Goal: Task Accomplishment & Management: Complete application form

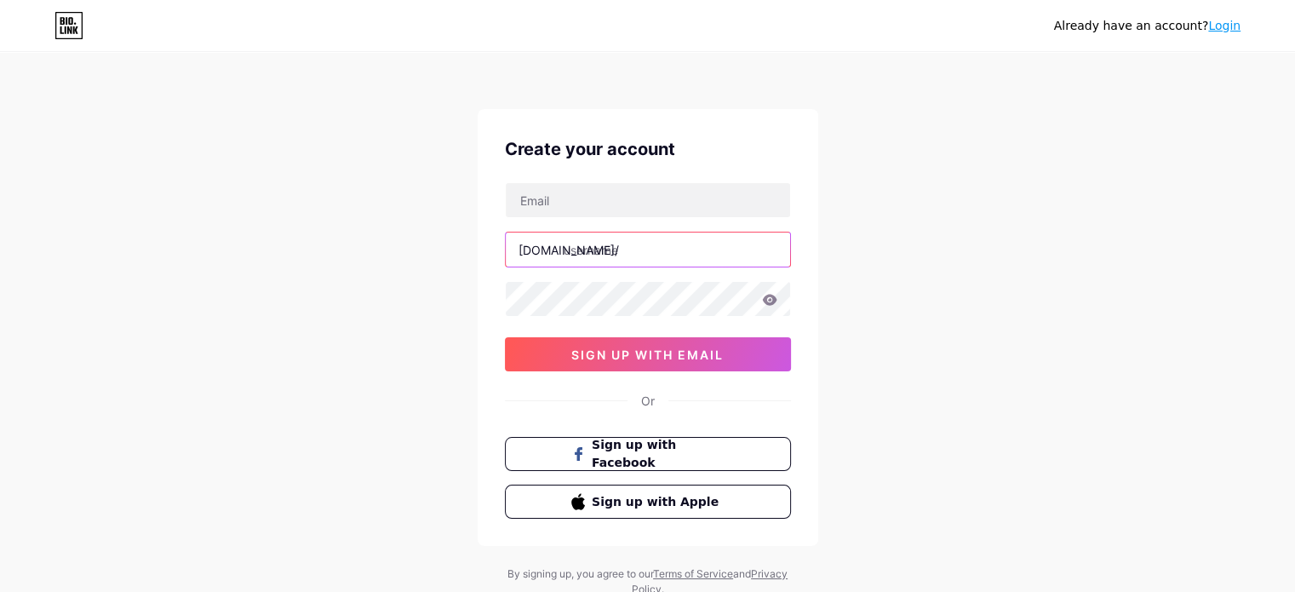
click at [617, 256] on input "text" at bounding box center [648, 249] width 284 height 34
type input "chloes_jewellers"
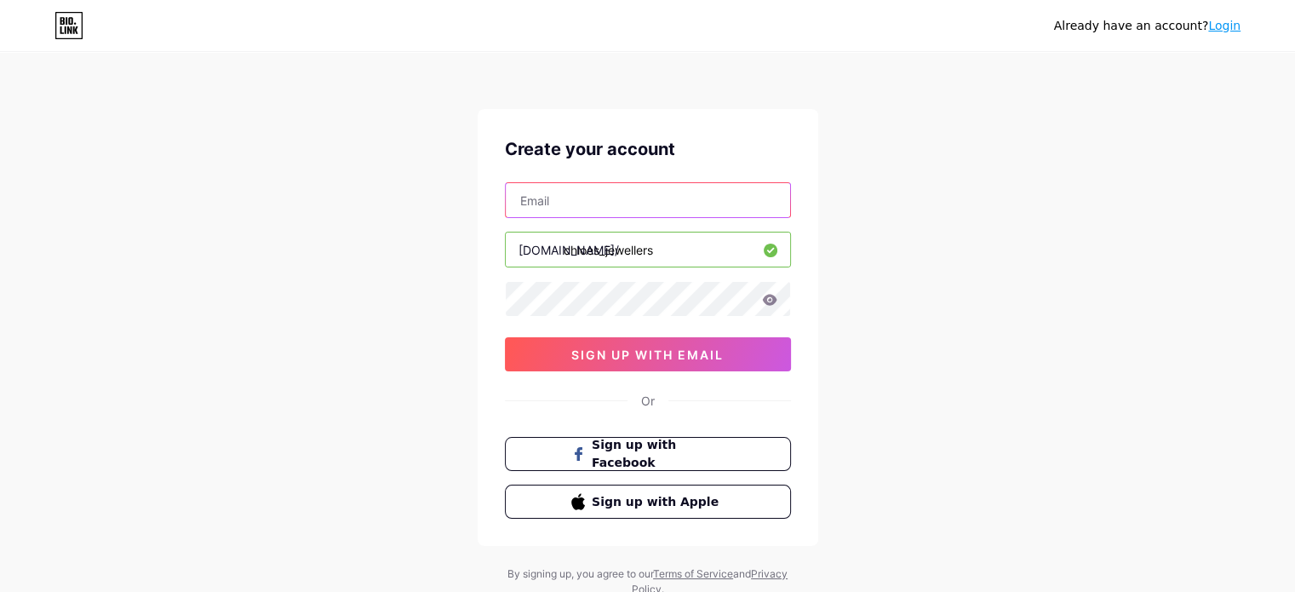
click at [680, 203] on input "text" at bounding box center [648, 200] width 284 height 34
type input "[EMAIL_ADDRESS][DOMAIN_NAME]"
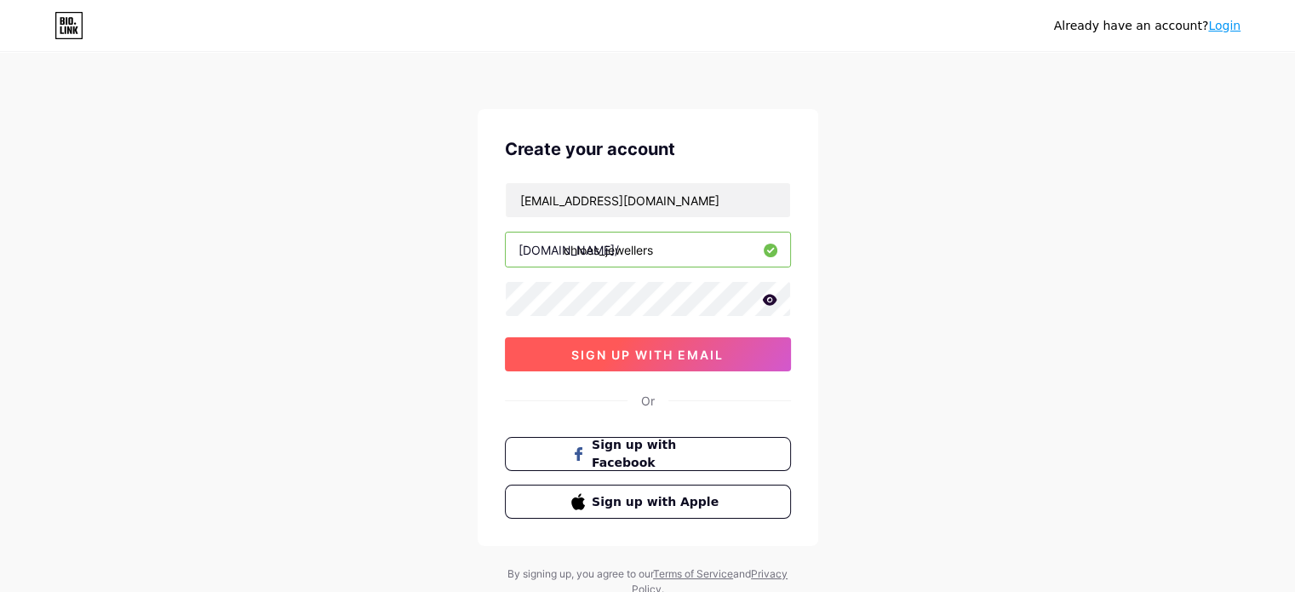
click at [672, 352] on span "sign up with email" at bounding box center [647, 354] width 152 height 14
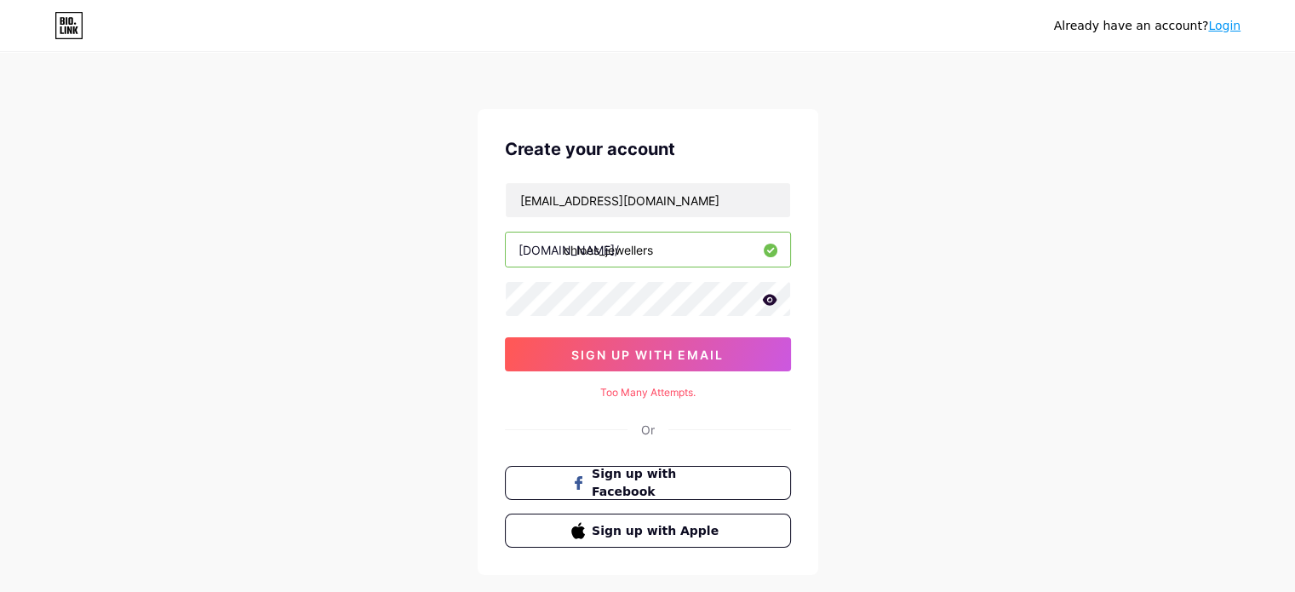
click at [770, 299] on icon at bounding box center [769, 299] width 14 height 11
click at [770, 299] on icon at bounding box center [768, 301] width 14 height 12
click at [770, 299] on icon at bounding box center [769, 299] width 14 height 11
click at [770, 299] on icon at bounding box center [768, 301] width 14 height 12
click at [716, 356] on span "sign up with email" at bounding box center [647, 354] width 152 height 14
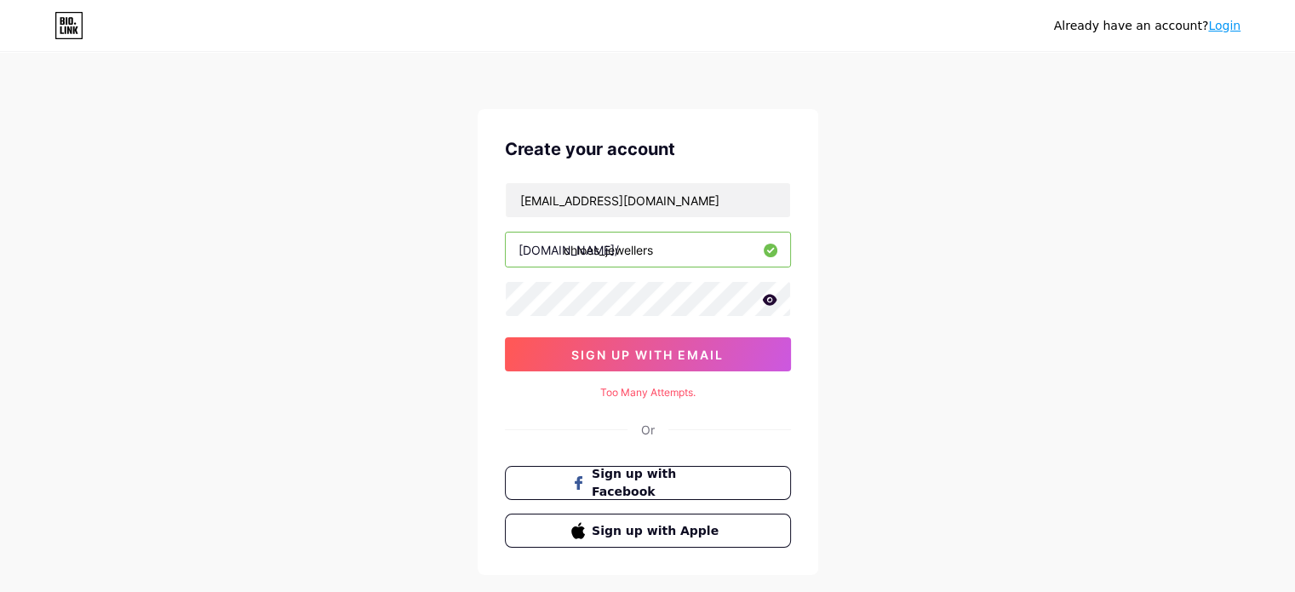
click at [868, 330] on div "Already have an account? Login Create your account [EMAIL_ADDRESS][DOMAIN_NAME]…" at bounding box center [647, 340] width 1295 height 680
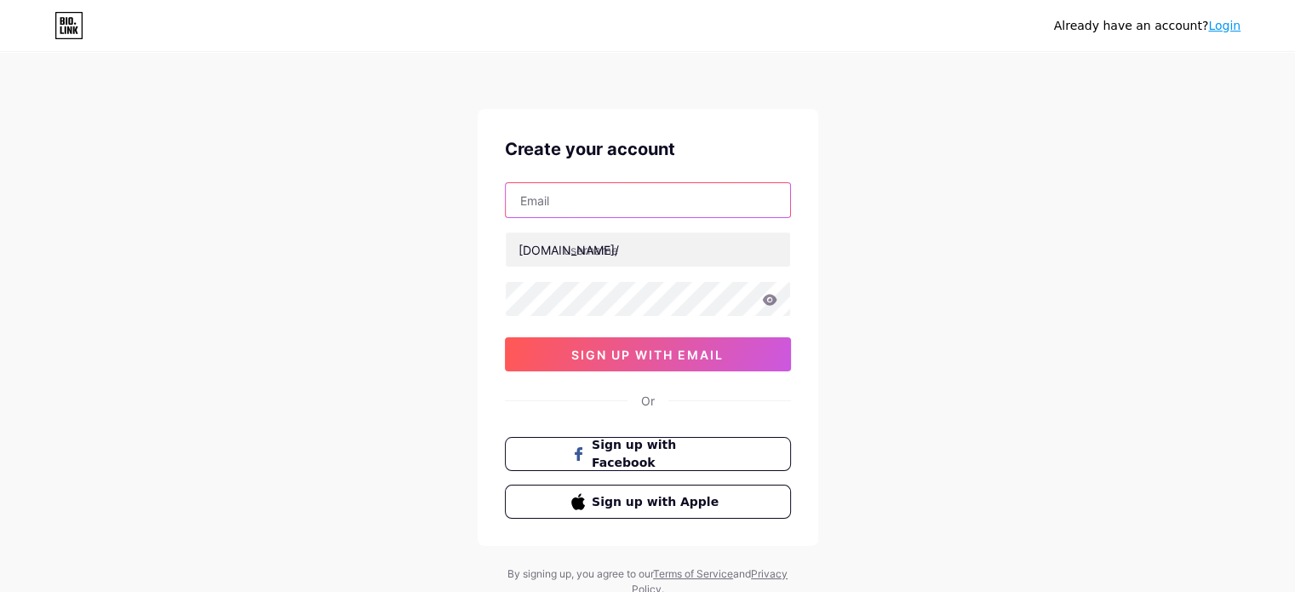
click at [634, 204] on input "text" at bounding box center [648, 200] width 284 height 34
click at [696, 198] on input "[EMAIL_ADDRESS][DOMAIN_NAME]" at bounding box center [648, 200] width 284 height 34
type input "info@chloesjewellers.coM"
click at [559, 250] on div "[DOMAIN_NAME]/" at bounding box center [569, 250] width 100 height 18
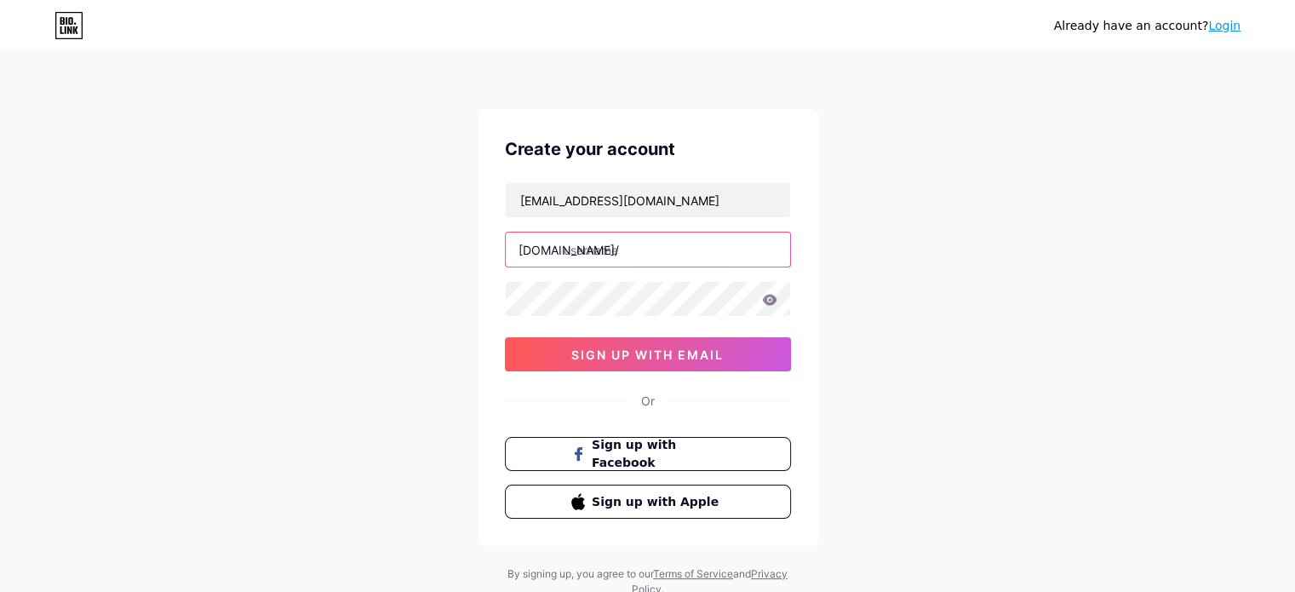
click at [586, 255] on input "text" at bounding box center [648, 249] width 284 height 34
type input "chloe_jewellers"
click at [777, 302] on icon at bounding box center [769, 300] width 15 height 12
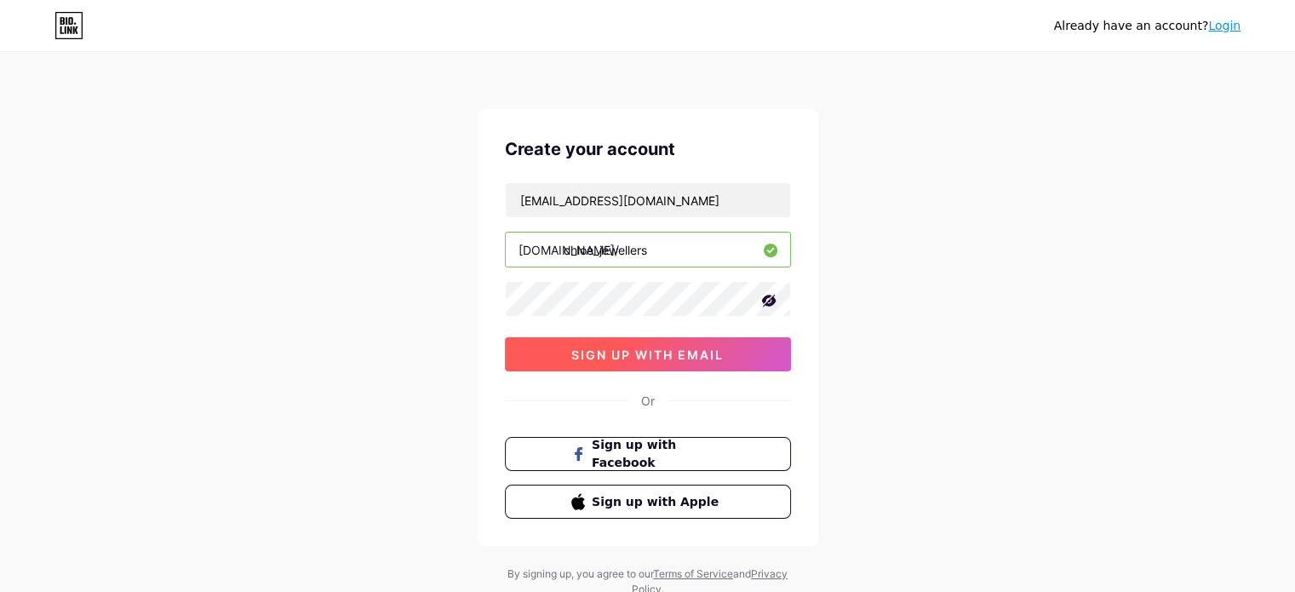
click at [690, 355] on span "sign up with email" at bounding box center [647, 354] width 152 height 14
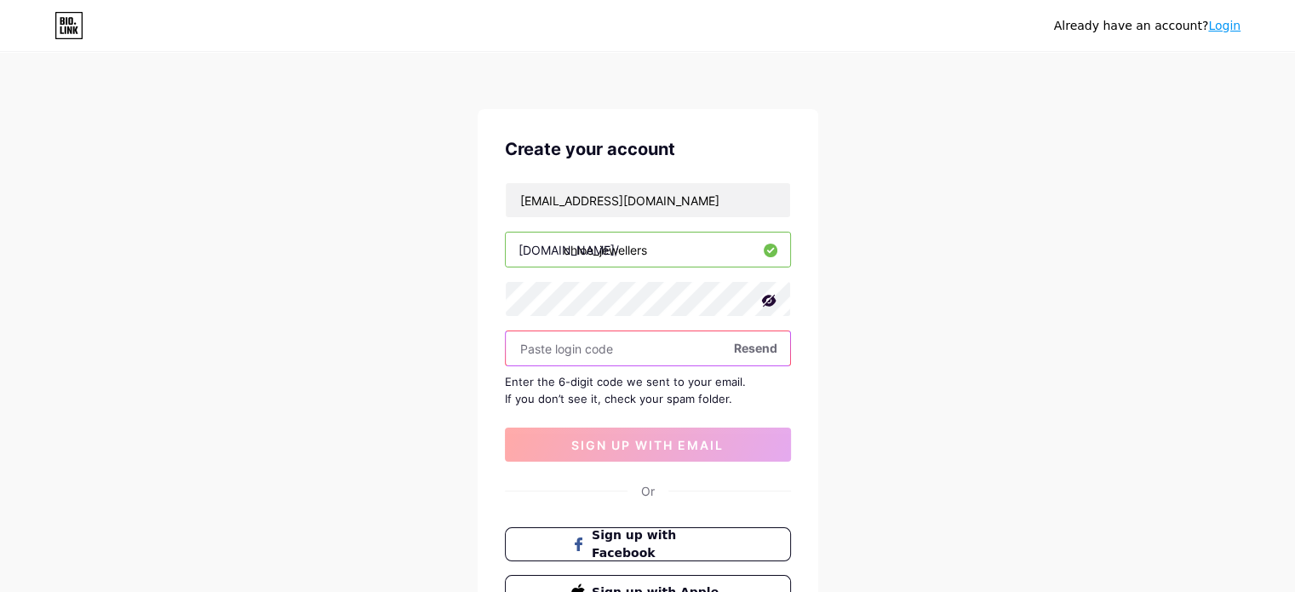
click at [634, 338] on input "text" at bounding box center [648, 348] width 284 height 34
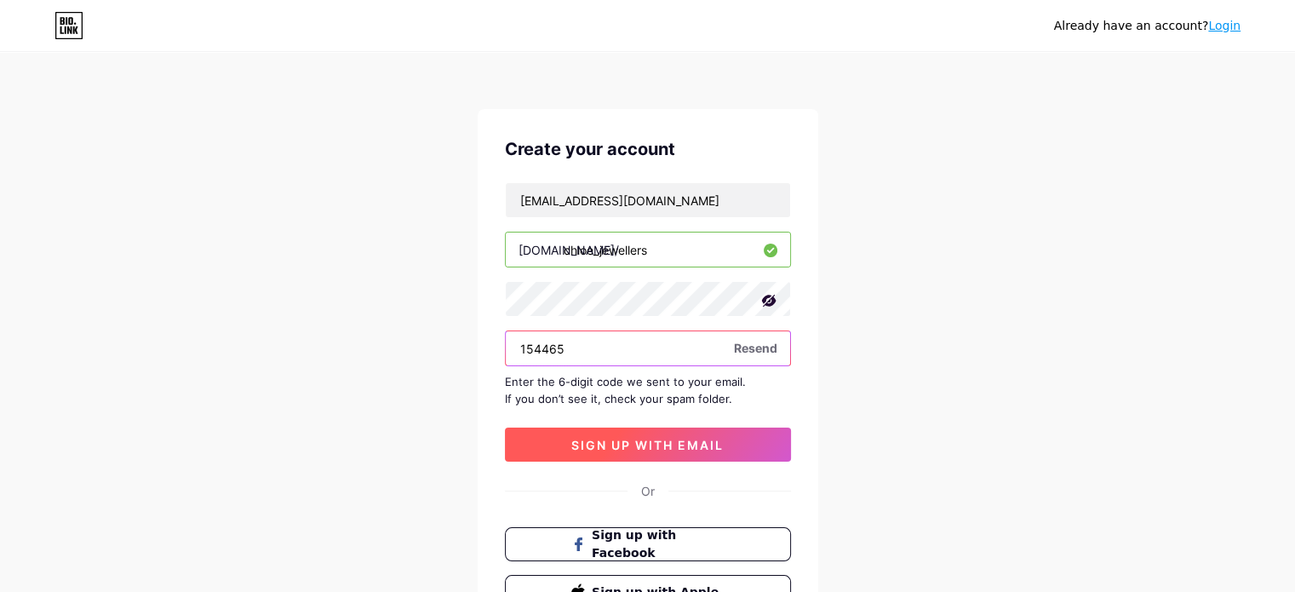
type input "154465"
click at [639, 432] on button "sign up with email" at bounding box center [648, 444] width 286 height 34
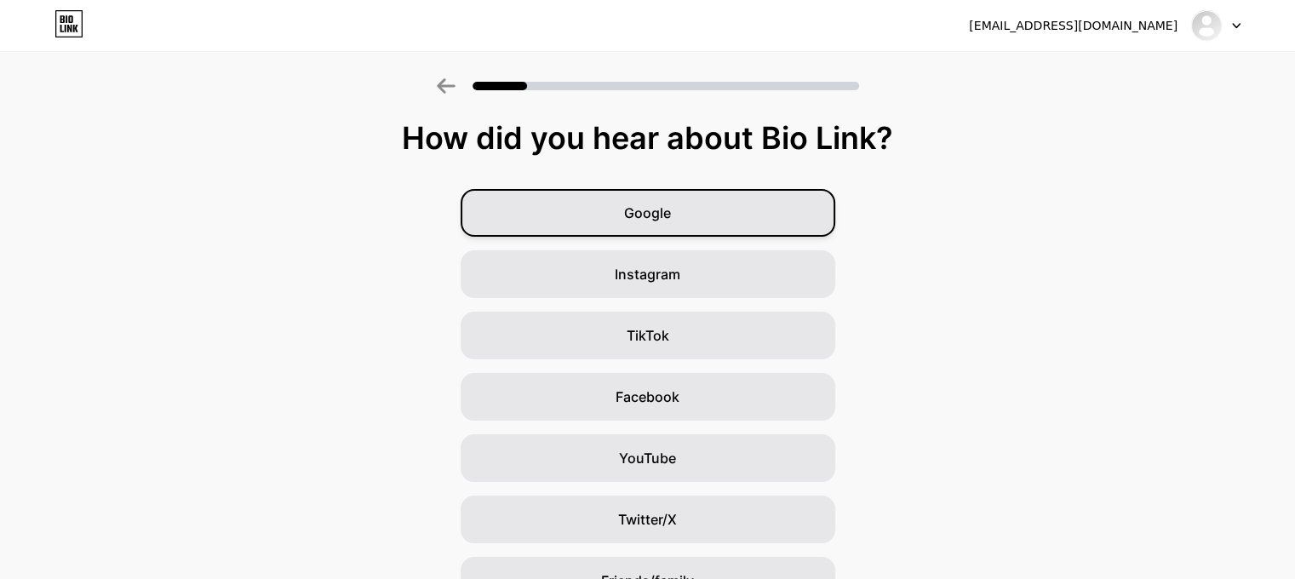
click at [685, 228] on div "Google" at bounding box center [648, 213] width 375 height 48
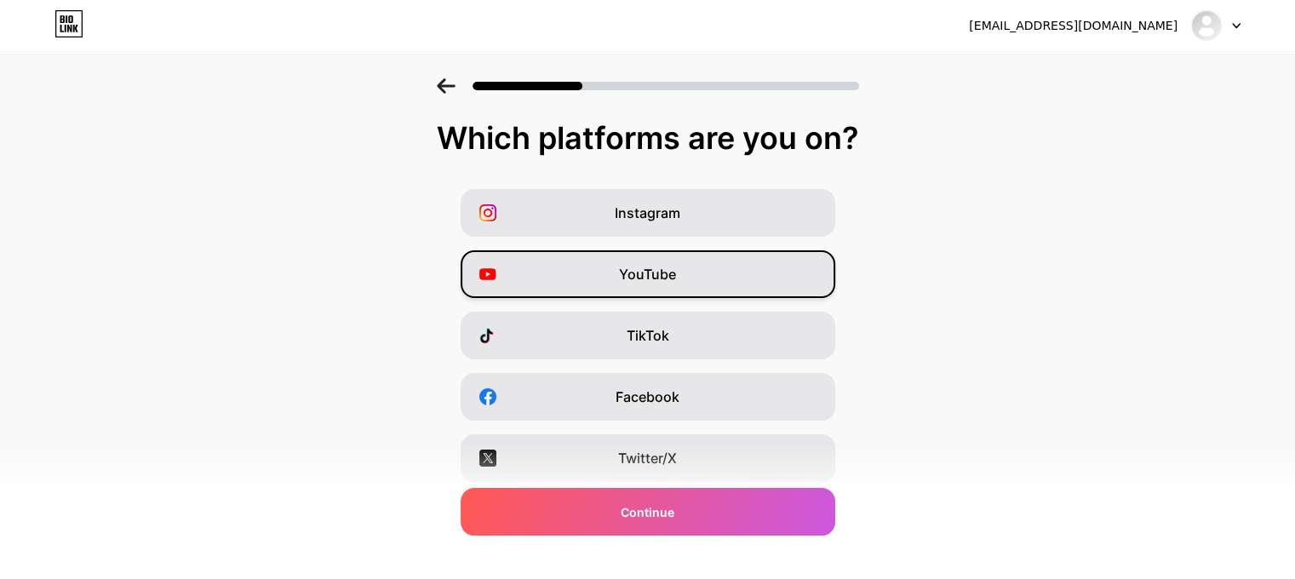
click at [685, 263] on div "YouTube" at bounding box center [648, 274] width 375 height 48
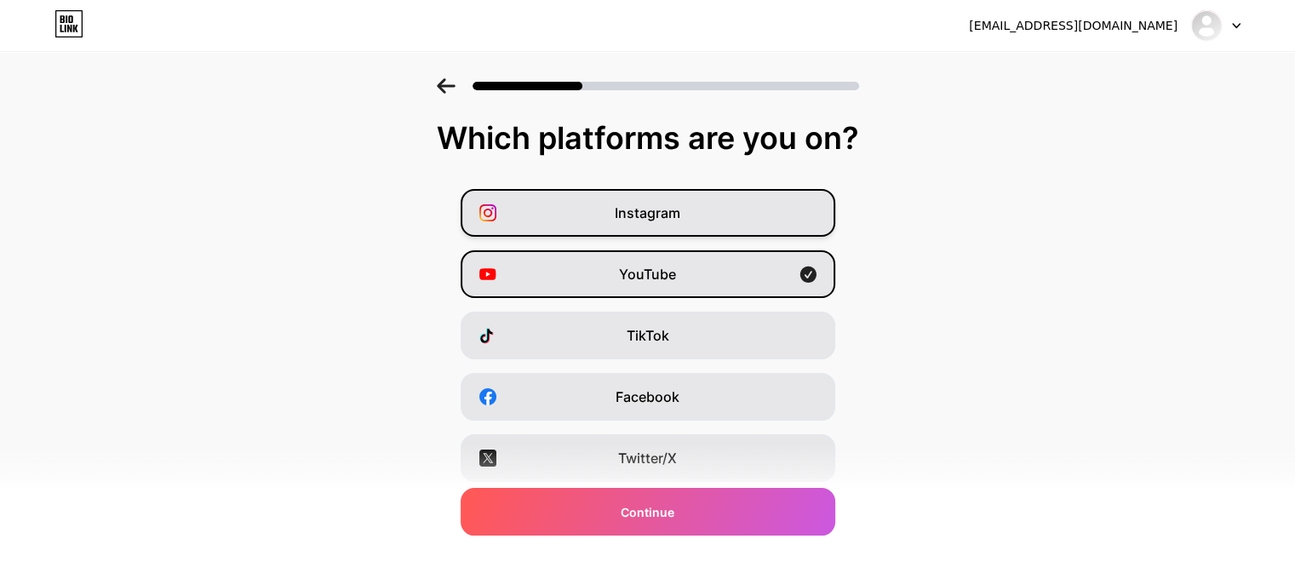
click at [712, 214] on div "Instagram" at bounding box center [648, 213] width 375 height 48
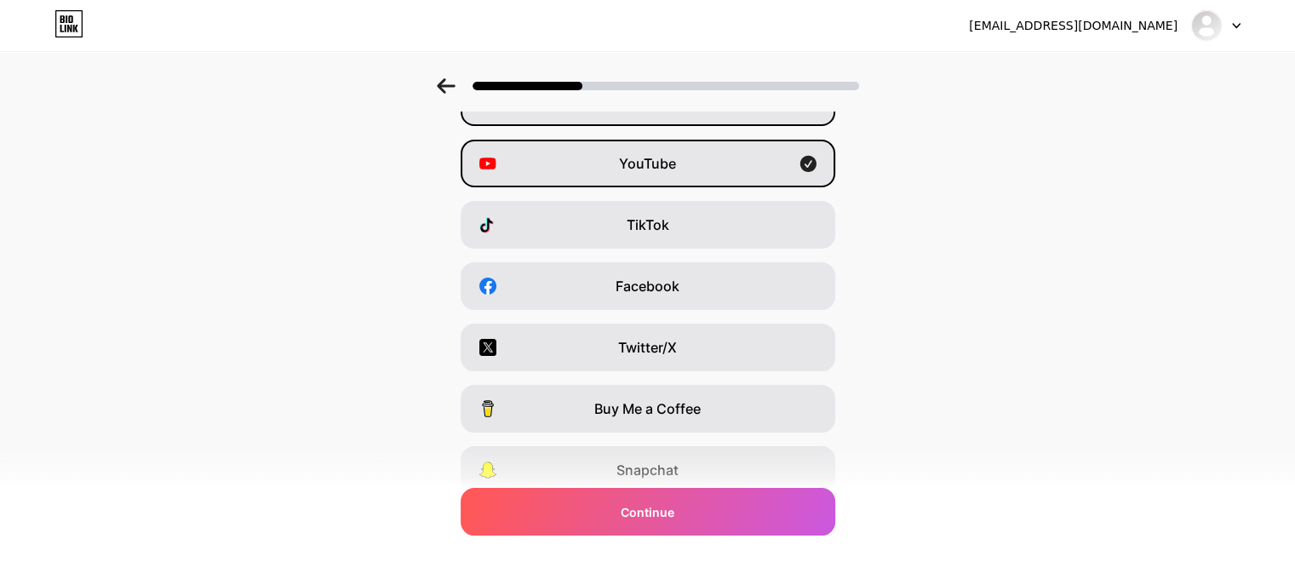
scroll to position [240, 0]
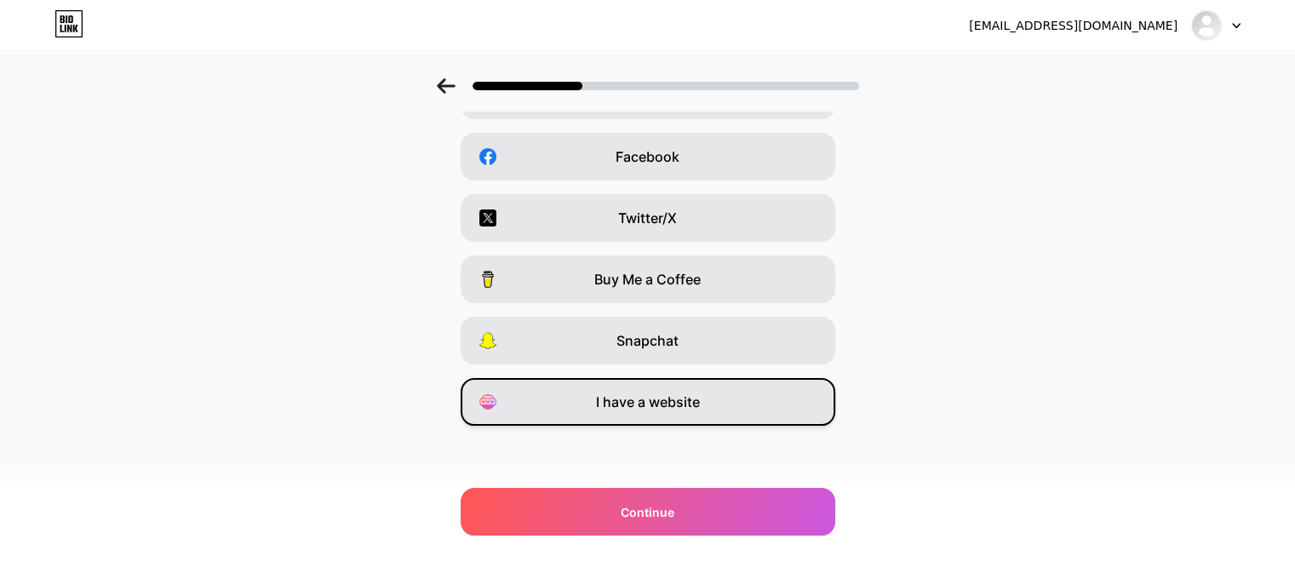
click at [688, 397] on span "I have a website" at bounding box center [648, 402] width 104 height 20
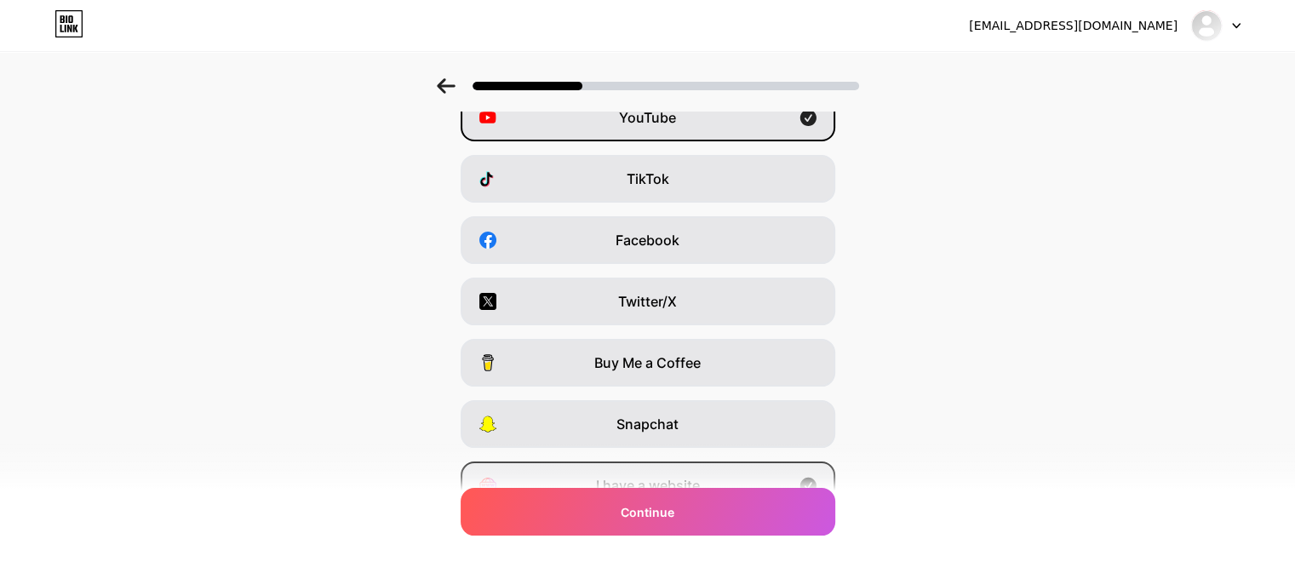
scroll to position [155, 0]
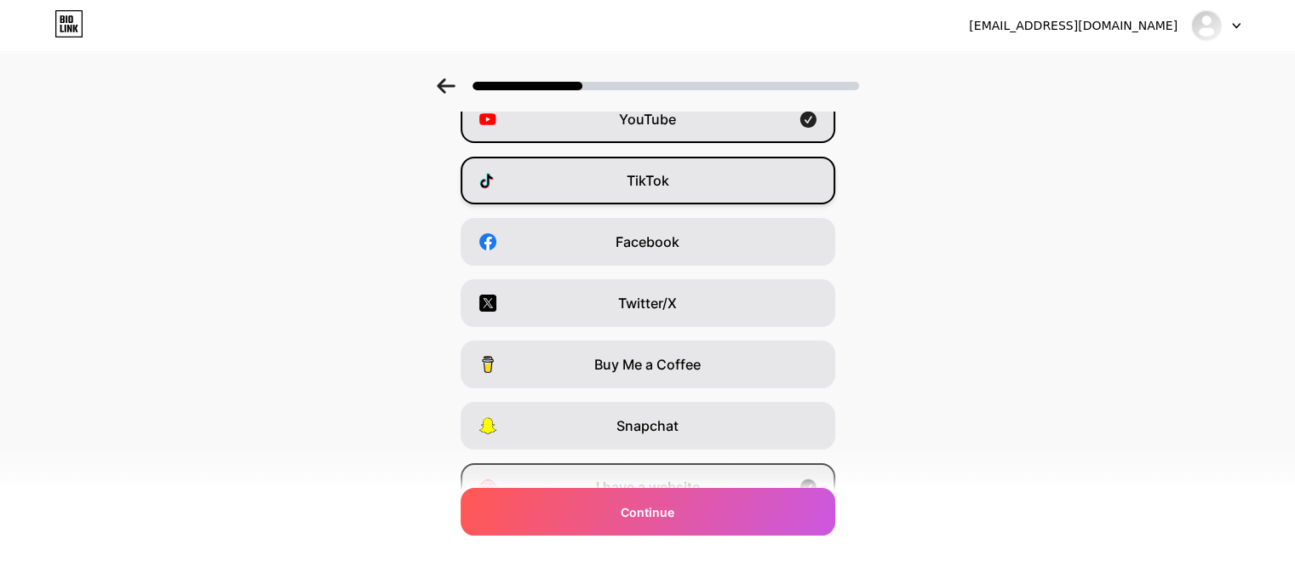
click at [669, 176] on span "TikTok" at bounding box center [648, 180] width 43 height 20
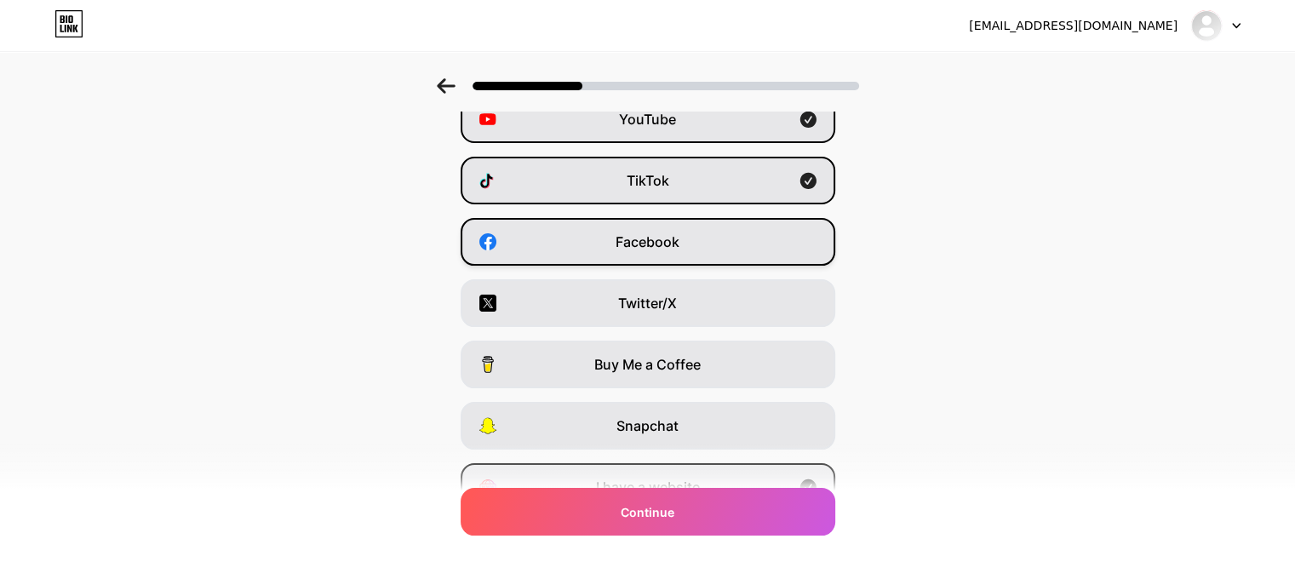
click at [657, 244] on span "Facebook" at bounding box center [648, 242] width 64 height 20
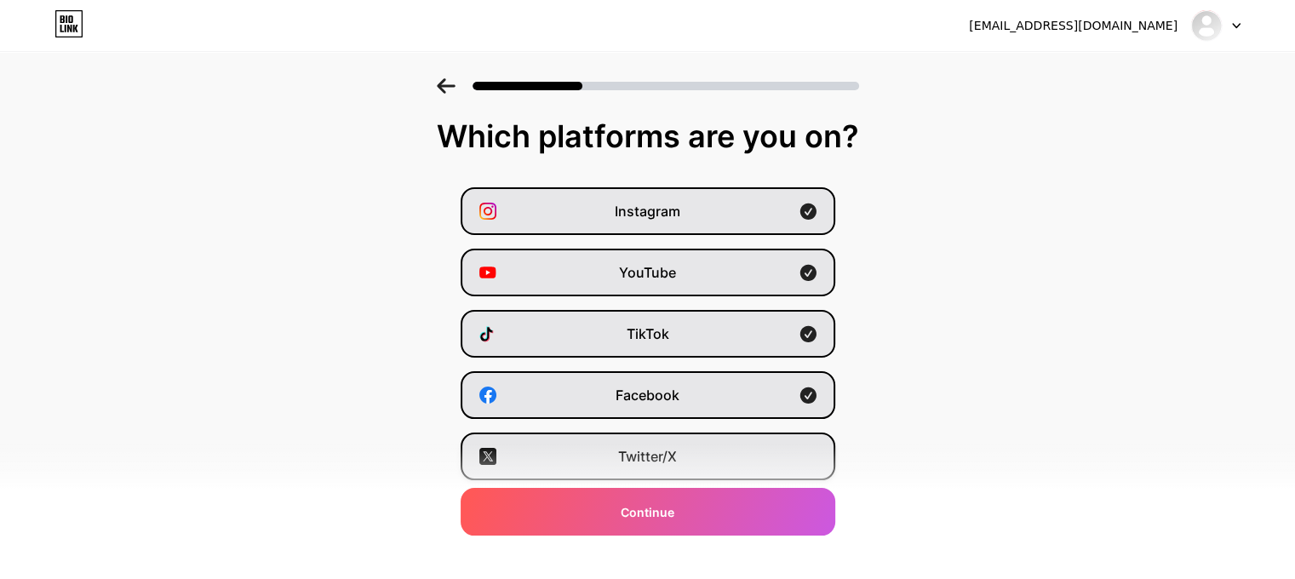
scroll to position [0, 0]
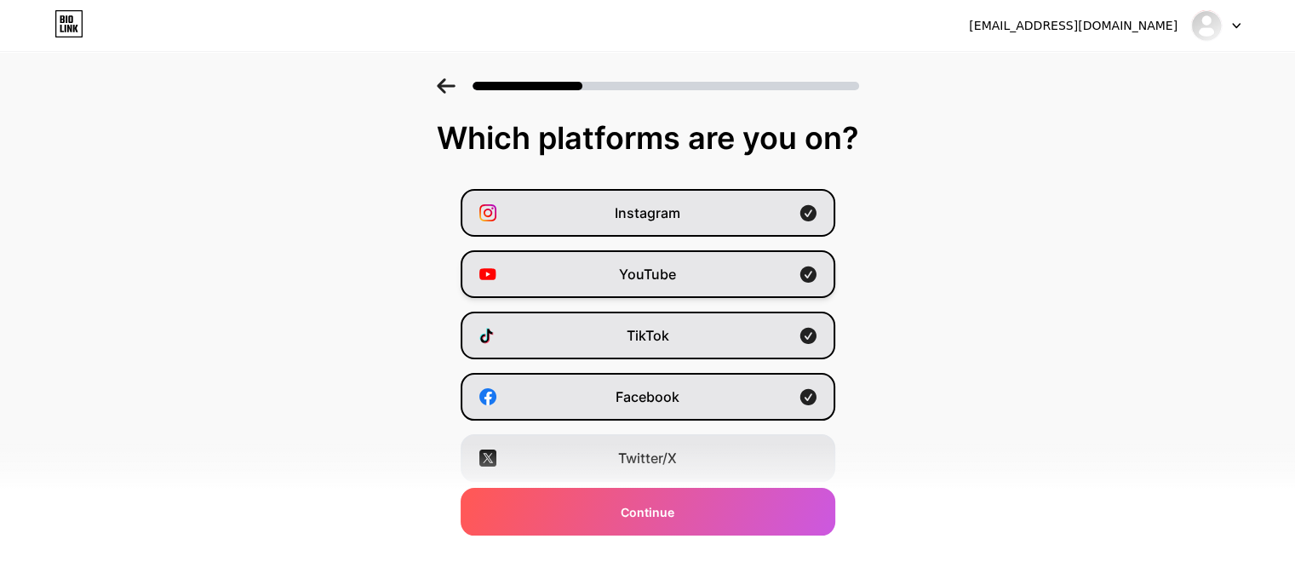
click at [673, 272] on span "YouTube" at bounding box center [647, 274] width 57 height 20
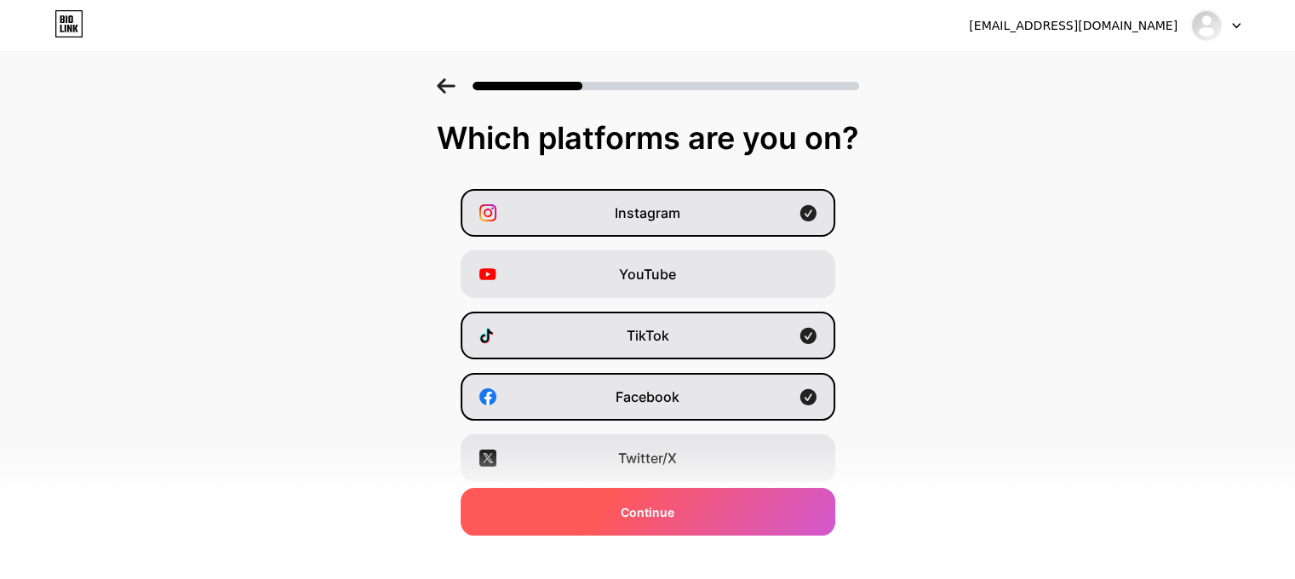
click at [657, 513] on span "Continue" at bounding box center [648, 512] width 54 height 18
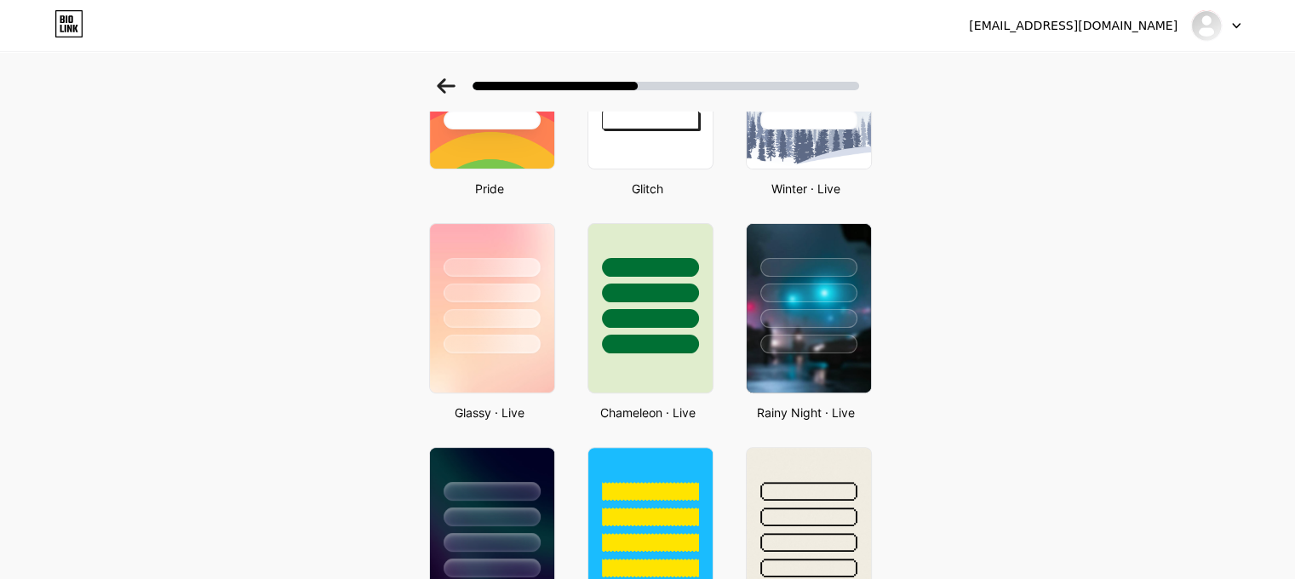
scroll to position [426, 0]
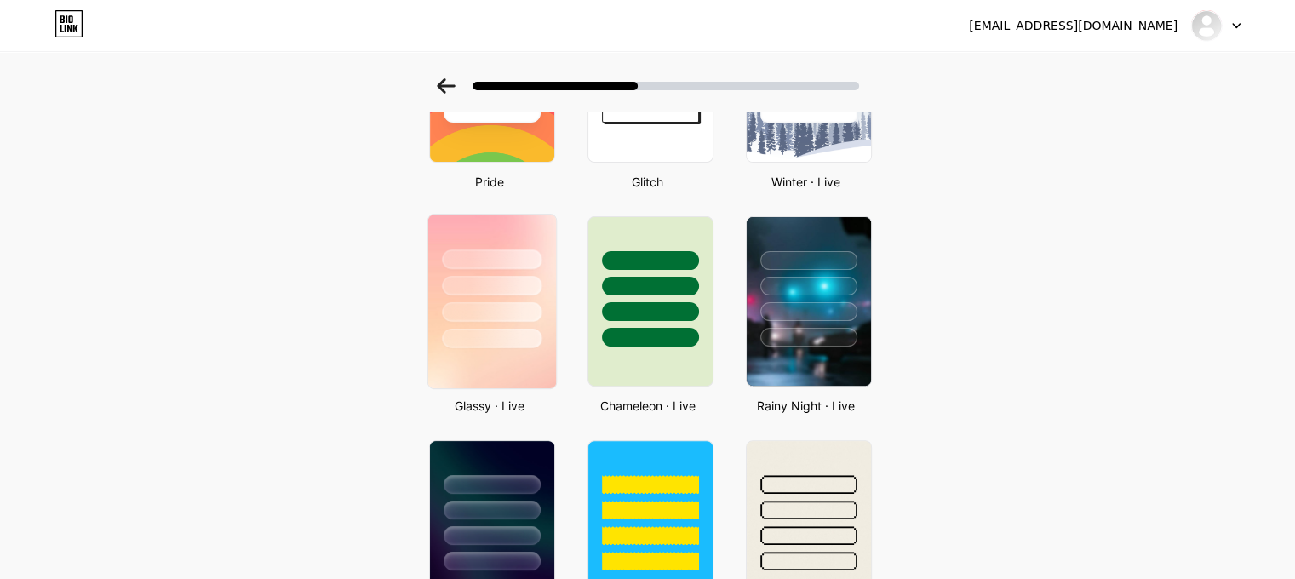
click at [485, 297] on div at bounding box center [491, 282] width 128 height 134
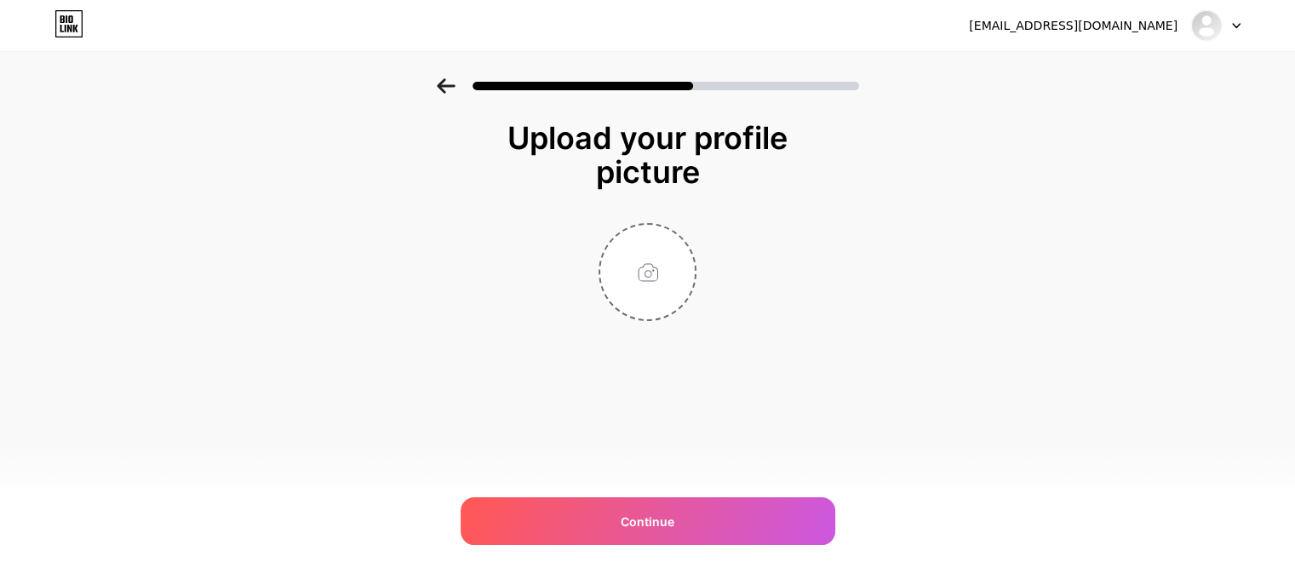
scroll to position [0, 0]
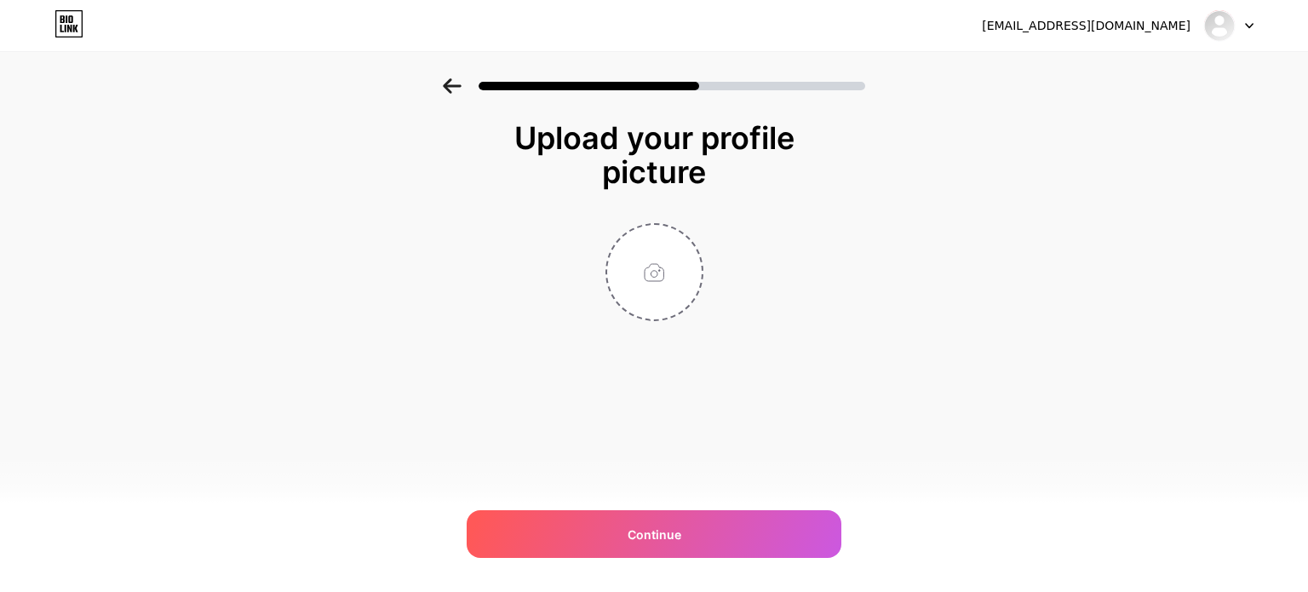
click at [461, 97] on div at bounding box center [654, 81] width 1308 height 60
click at [456, 90] on icon at bounding box center [452, 85] width 19 height 15
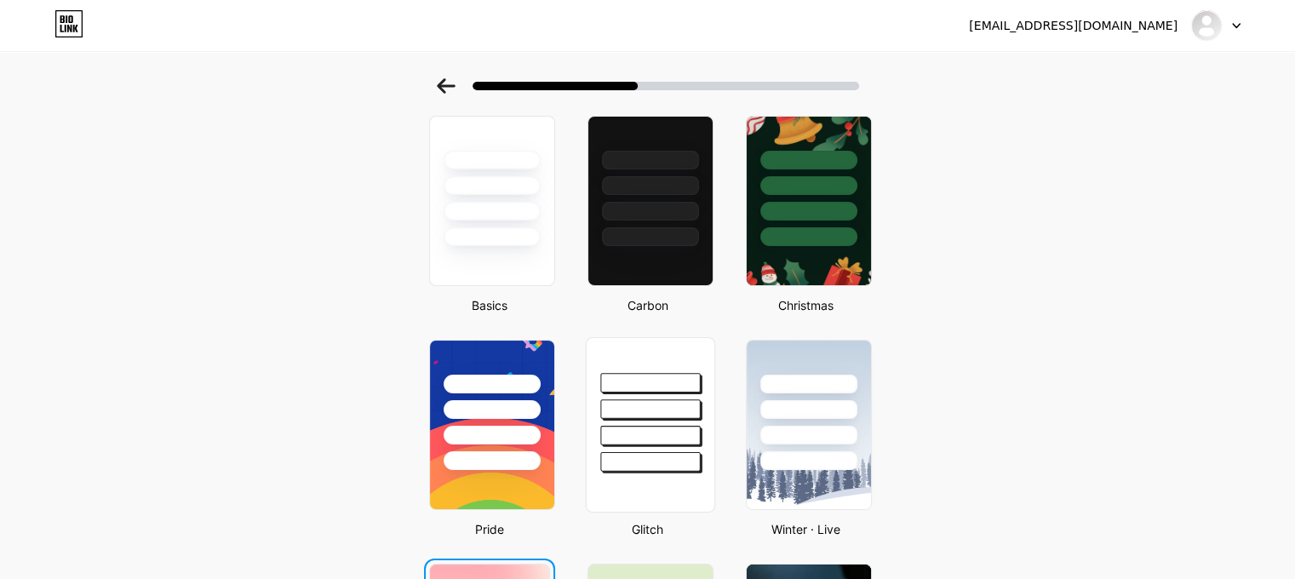
scroll to position [170, 0]
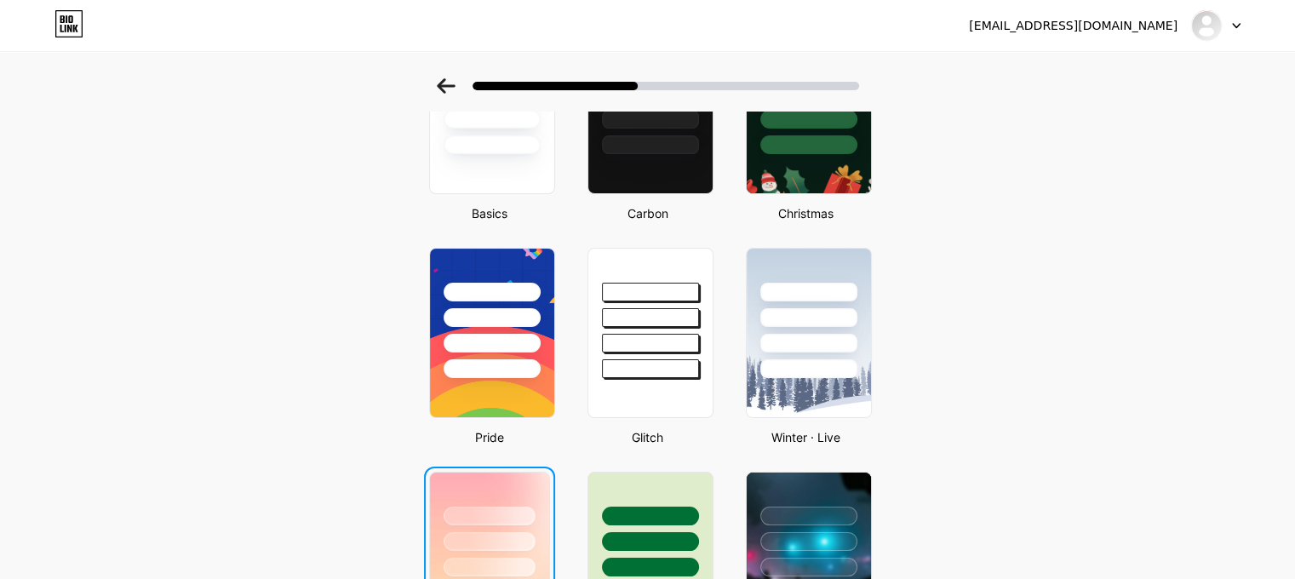
click at [466, 508] on div at bounding box center [490, 516] width 92 height 19
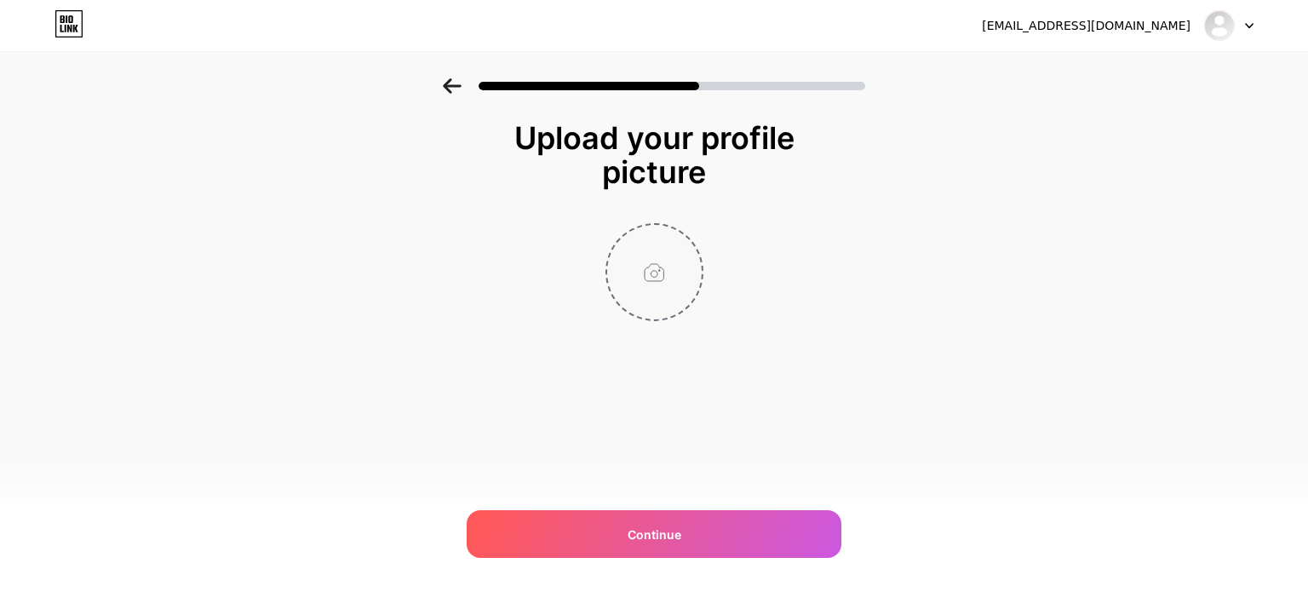
click at [653, 265] on input "file" at bounding box center [654, 272] width 95 height 95
type input "C:\fakepath\chloes square.png"
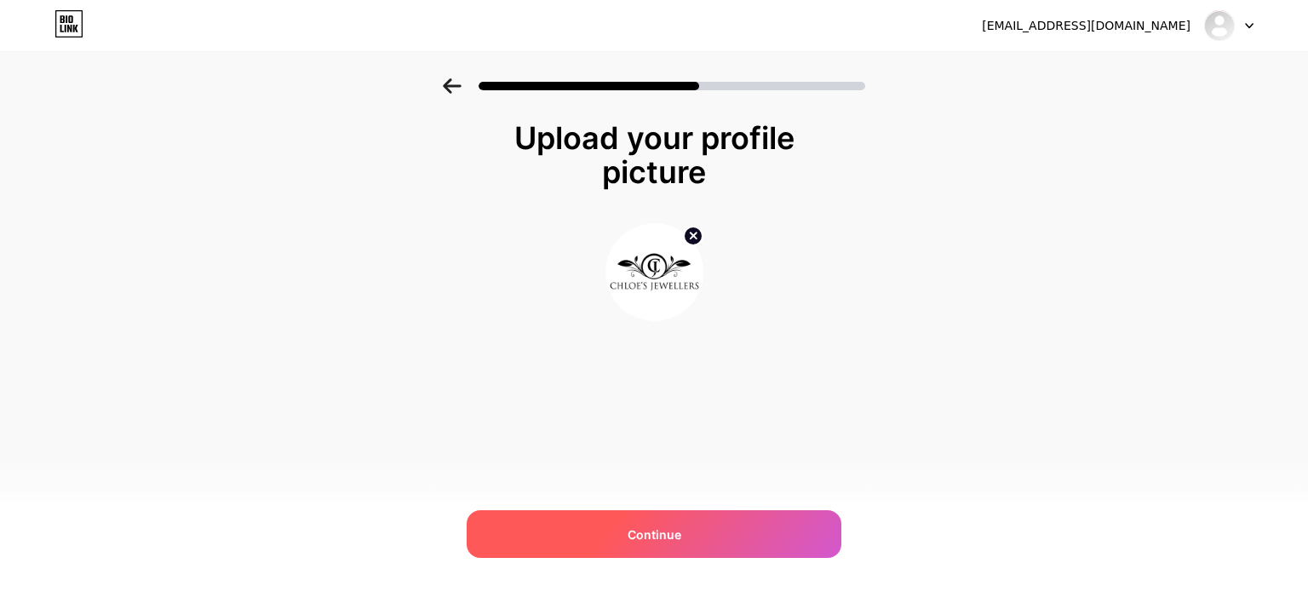
click at [724, 551] on div "Continue" at bounding box center [654, 534] width 375 height 48
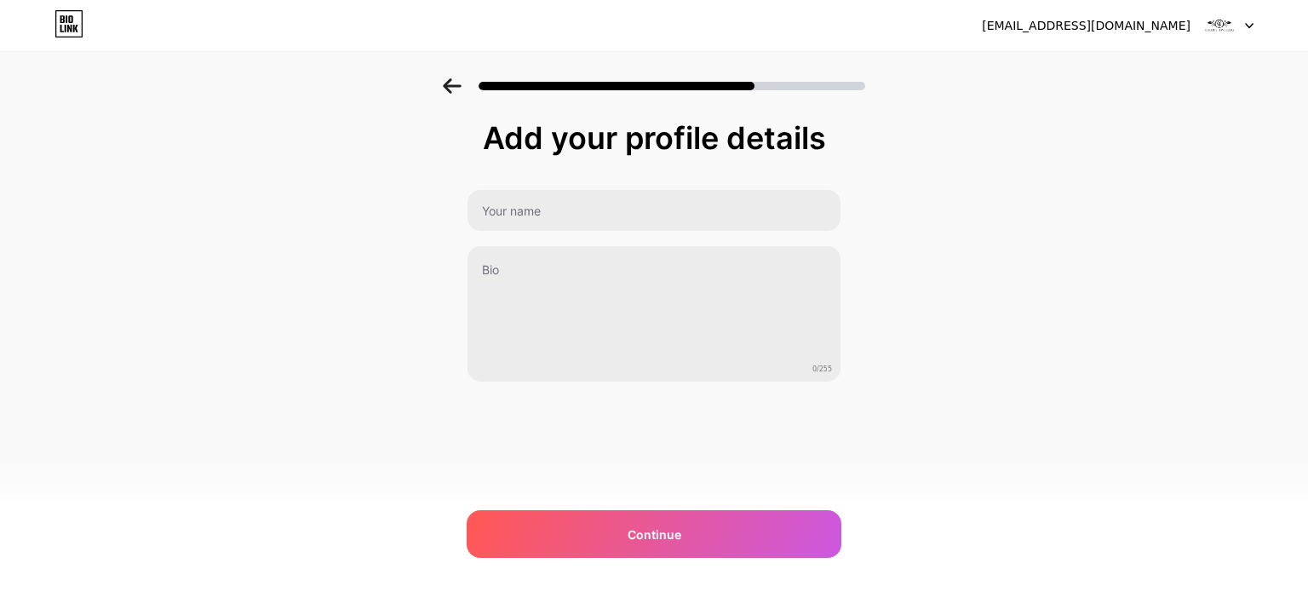
click at [1252, 25] on icon at bounding box center [1249, 26] width 9 height 6
click at [1099, 27] on div "info@chloesjewellers.coM" at bounding box center [1086, 26] width 209 height 18
click at [1043, 186] on div "Add your profile details 0/255 Continue Error" at bounding box center [654, 272] width 1308 height 389
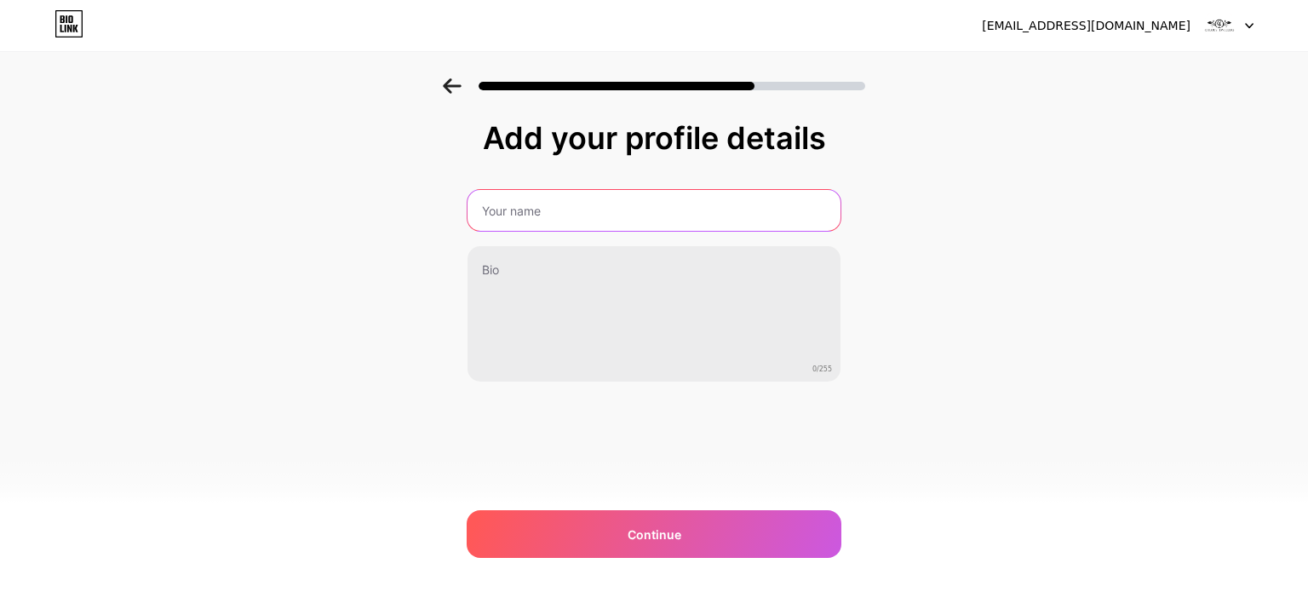
click at [561, 207] on input "text" at bounding box center [653, 210] width 373 height 41
type input "Chloe's Jewellers"
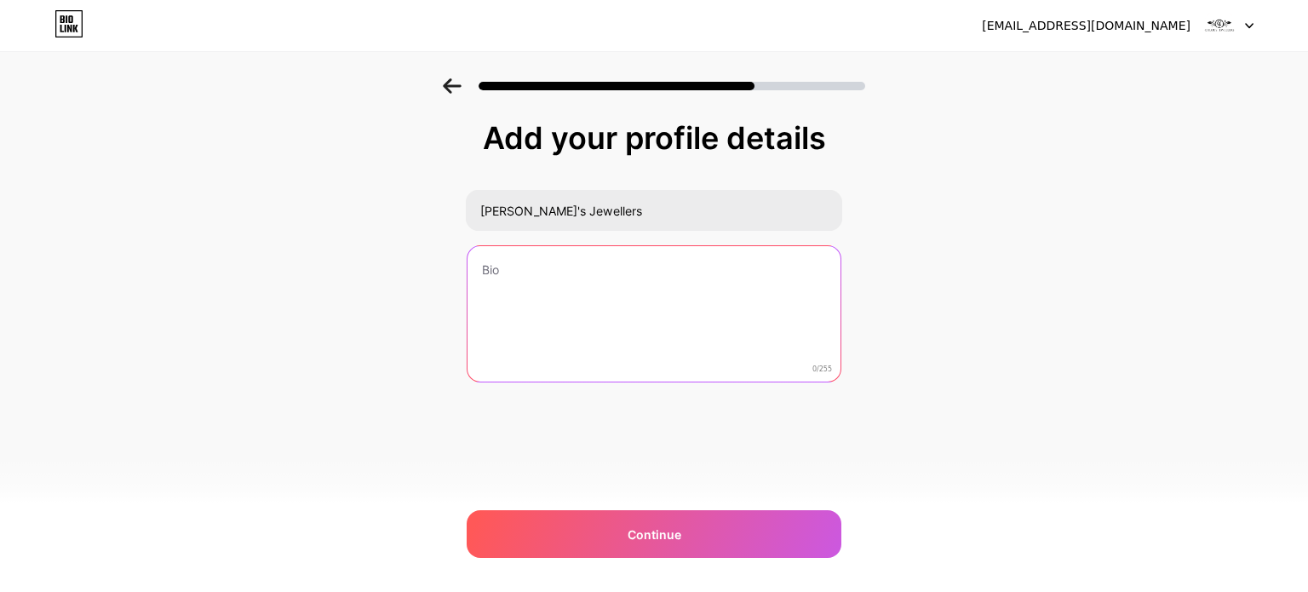
click at [651, 343] on textarea at bounding box center [653, 314] width 373 height 137
paste textarea "Chloe's Jewellers 💎 💎GIA Certified diamonds 💍Specialising in Custom Made Engage…"
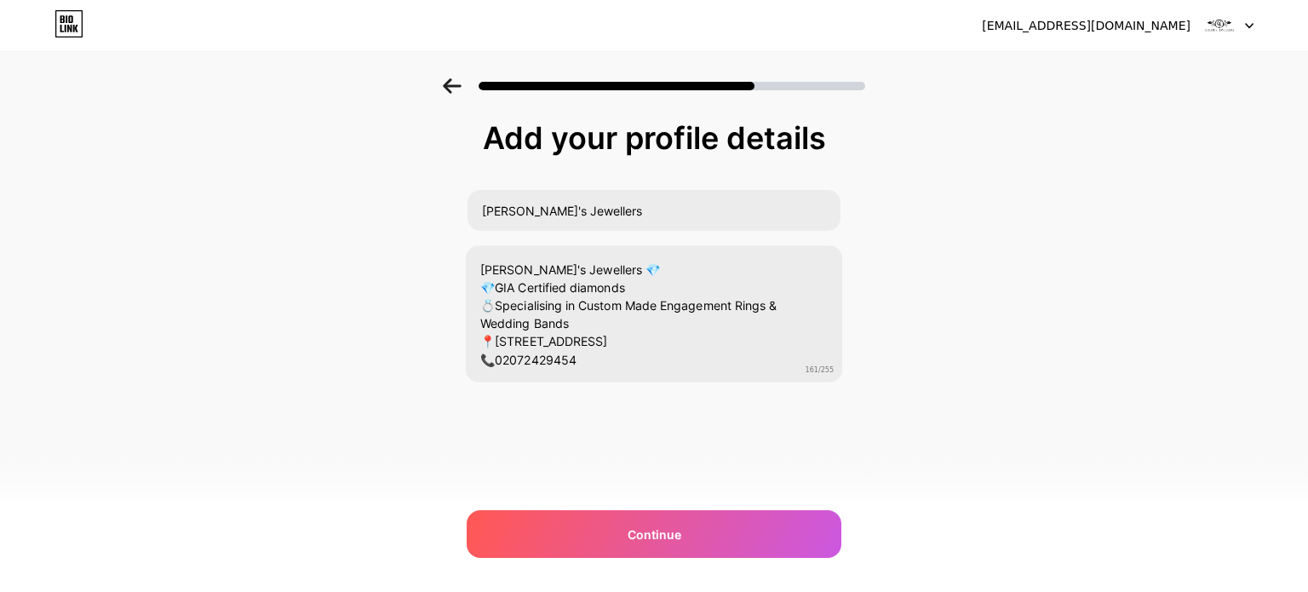
click at [1067, 347] on div "Add your profile details Chloe's Jewellers Chloe's Jewellers 💎 💎GIA Certified d…" at bounding box center [654, 272] width 1308 height 389
click at [839, 418] on div "Add your profile details Chloe's Jewellers Chloe's Jewellers 💎 💎GIA Certified d…" at bounding box center [654, 294] width 375 height 347
drag, startPoint x: 721, startPoint y: 522, endPoint x: 1011, endPoint y: 415, distance: 308.8
click at [1029, 434] on div "Add your profile details Chloe's Jewellers Chloe's Jewellers 💎 💎GIA Certified d…" at bounding box center [654, 272] width 1308 height 389
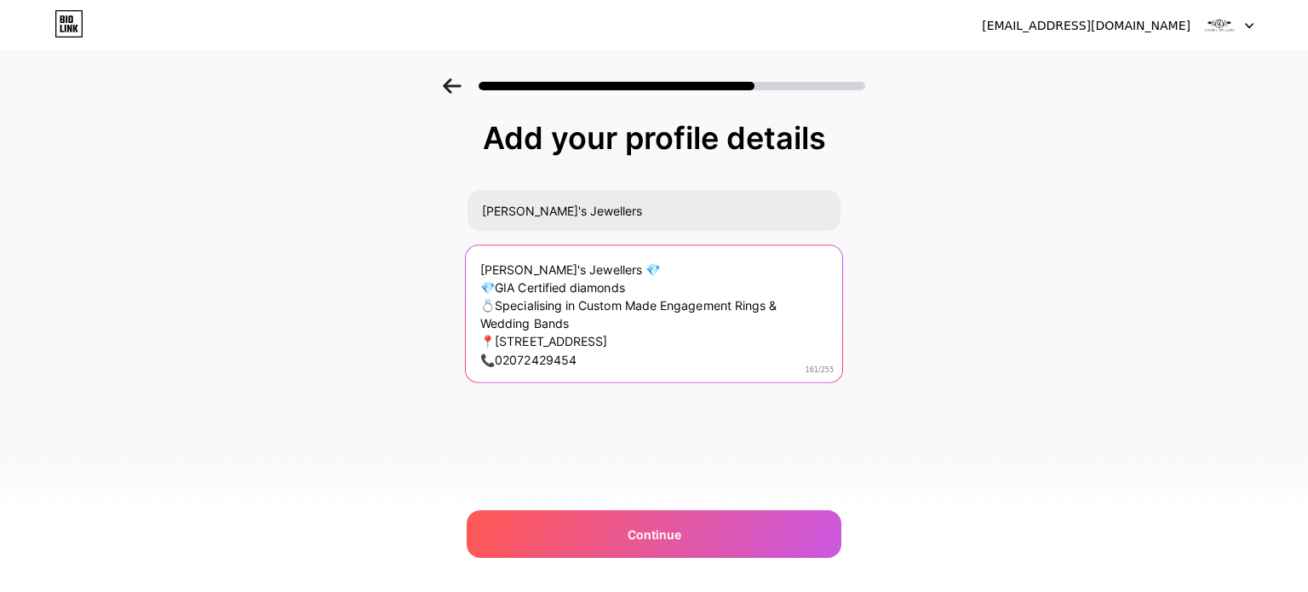
drag, startPoint x: 644, startPoint y: 268, endPoint x: 429, endPoint y: 270, distance: 214.6
click at [429, 270] on div "Add your profile details Chloe's Jewellers Chloe's Jewellers 💎 💎GIA Certified d…" at bounding box center [654, 272] width 1308 height 389
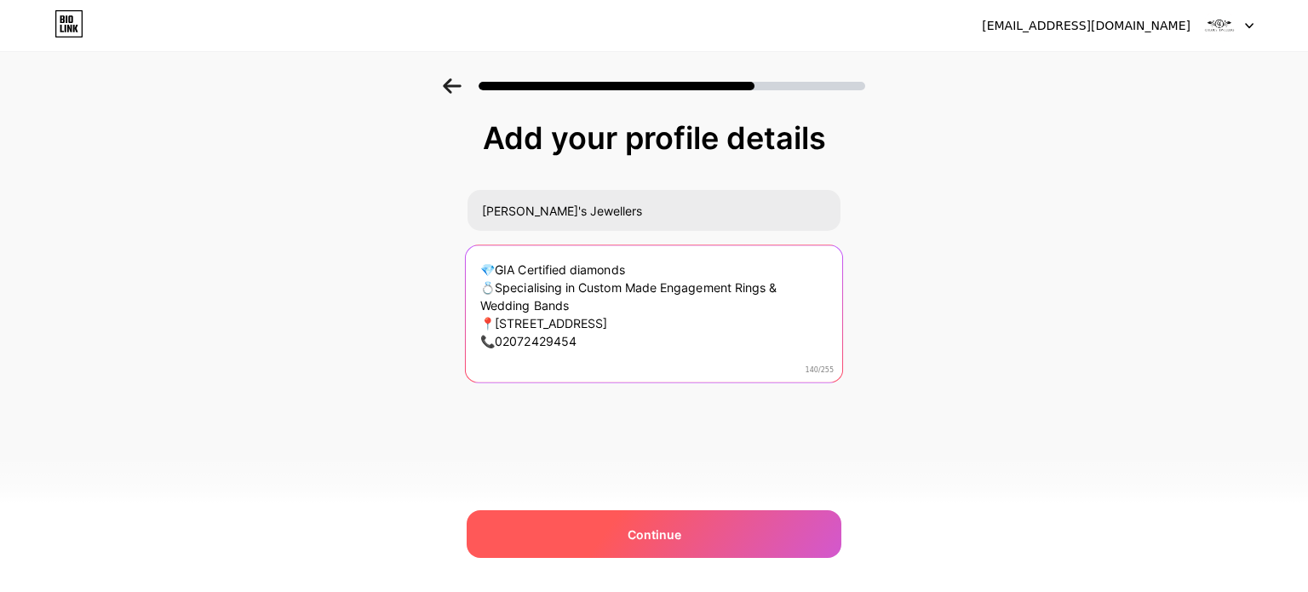
type textarea "💎GIA Certified diamonds 💍Specialising in Custom Made Engagement Rings & Wedding…"
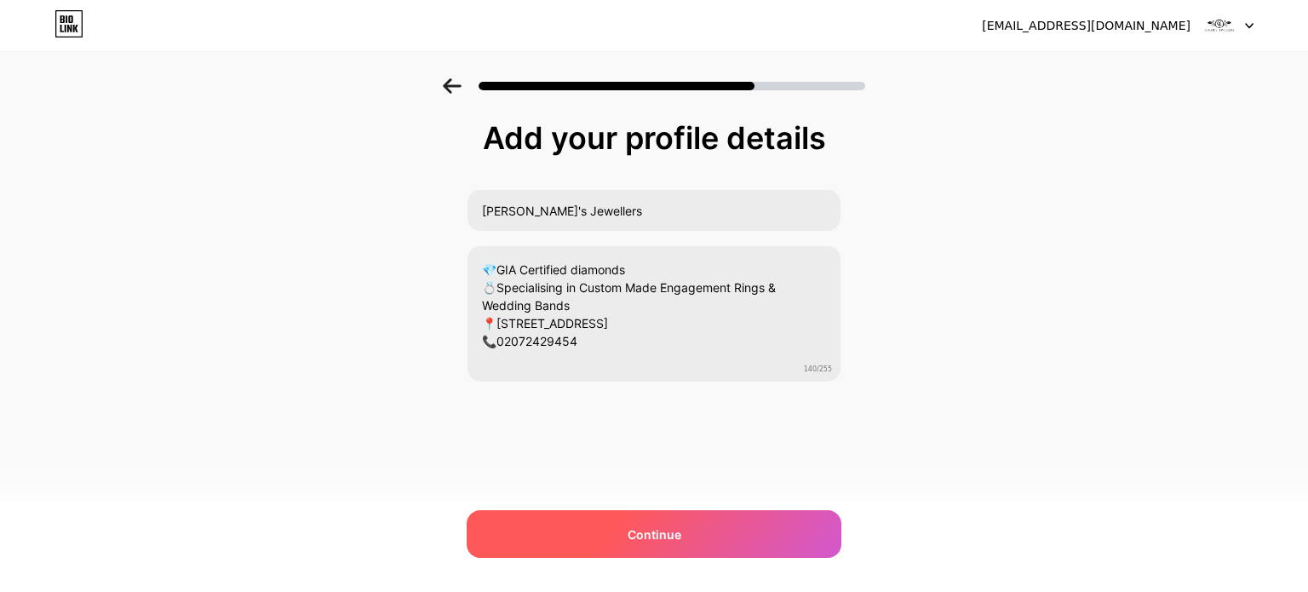
click at [584, 542] on div "Continue" at bounding box center [654, 534] width 375 height 48
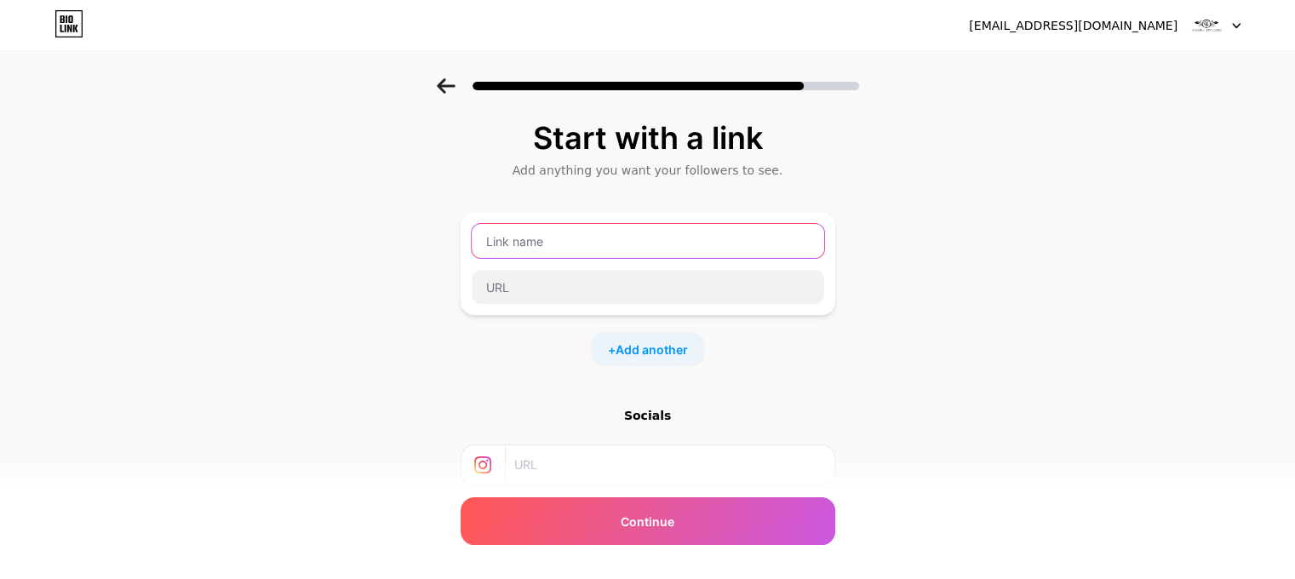
click at [559, 244] on input "text" at bounding box center [648, 241] width 353 height 34
click at [688, 269] on div at bounding box center [648, 287] width 354 height 36
click at [673, 242] on input "text" at bounding box center [648, 241] width 353 height 34
type input "Website"
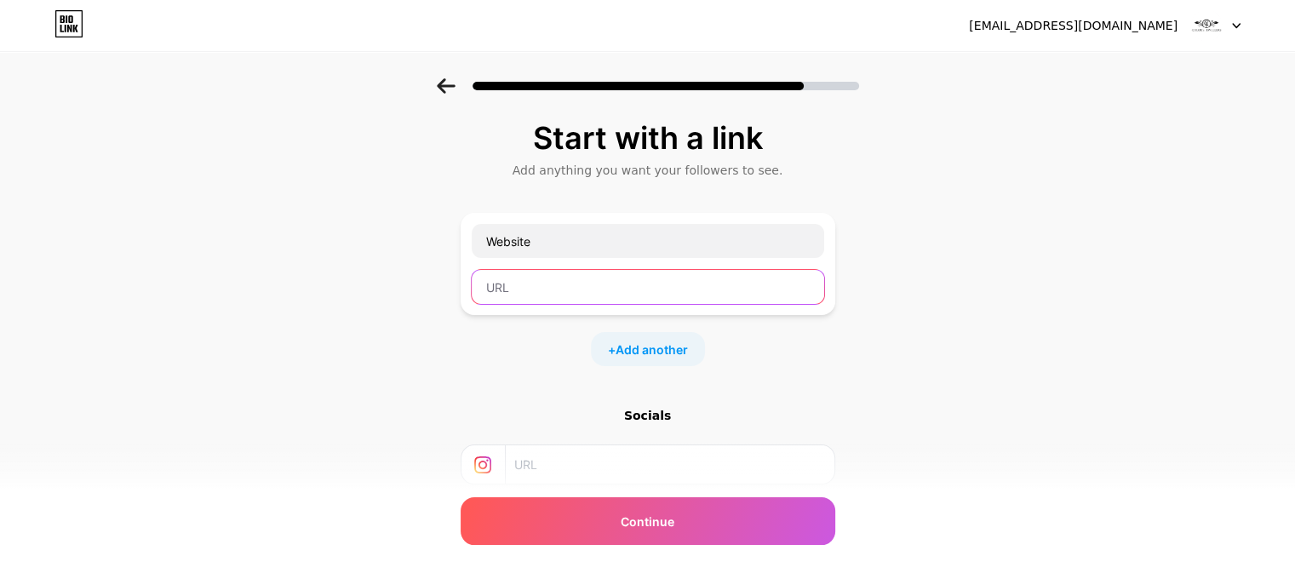
click at [599, 287] on input "text" at bounding box center [648, 287] width 353 height 34
paste input "https://chloesjewellers.com/"
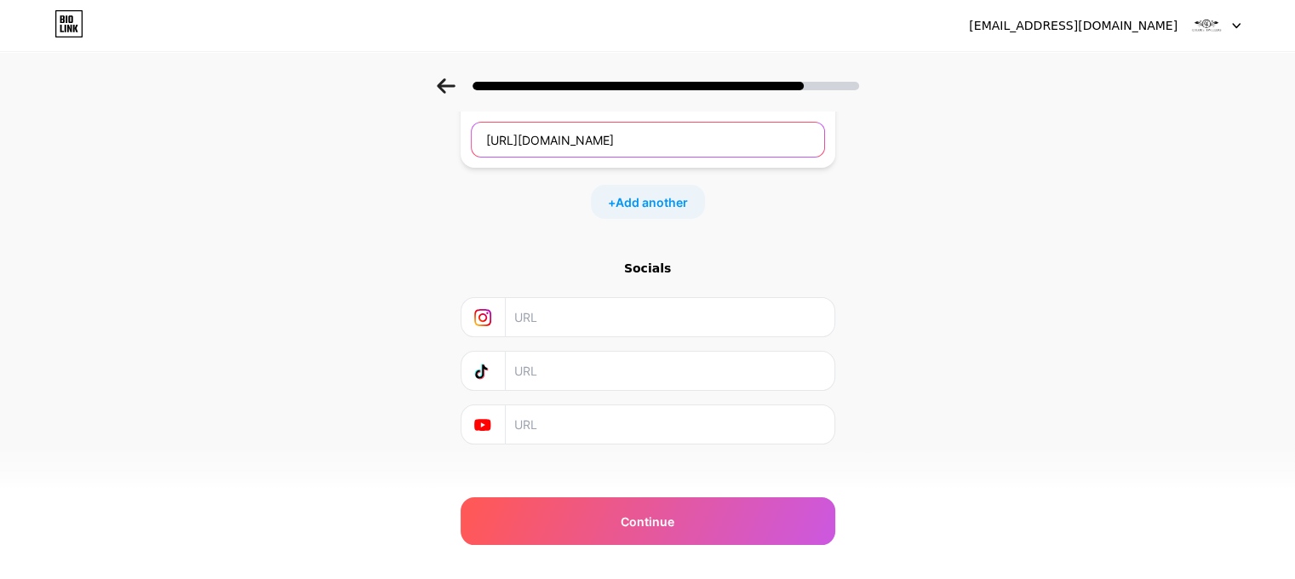
scroll to position [163, 0]
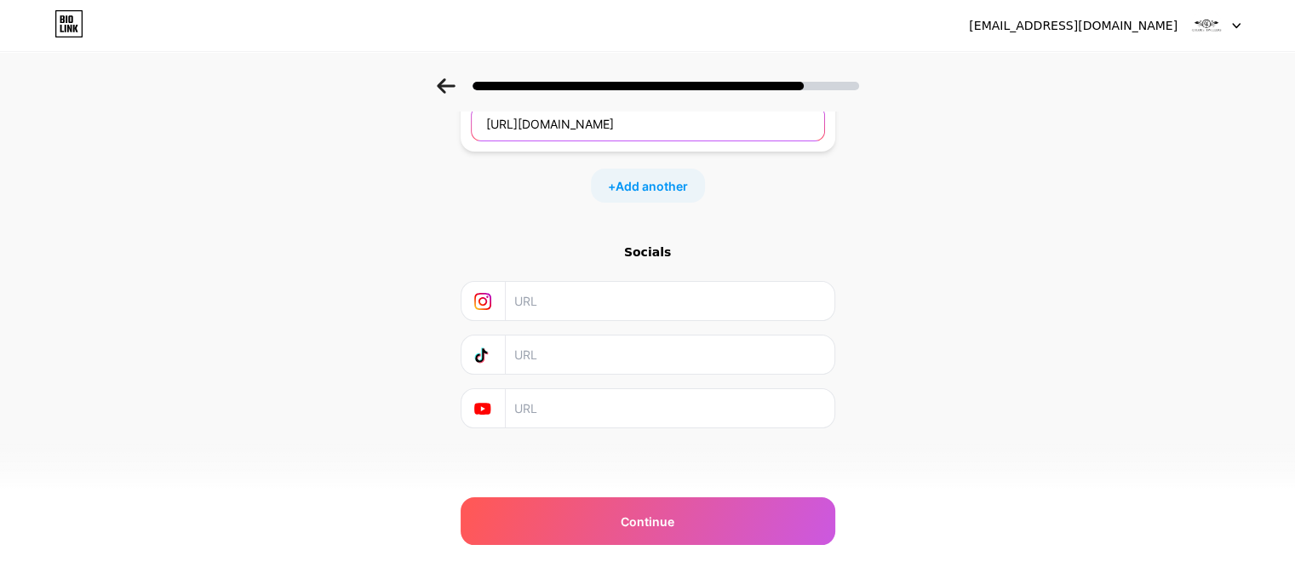
type input "https://chloesjewellers.com/"
click at [576, 306] on input "text" at bounding box center [668, 301] width 309 height 38
paste input "https://www.instagram.com/chloes_jewellers"
type input "https://www.instagram.com/chloes_jewellers"
click at [613, 362] on input "text" at bounding box center [668, 355] width 309 height 38
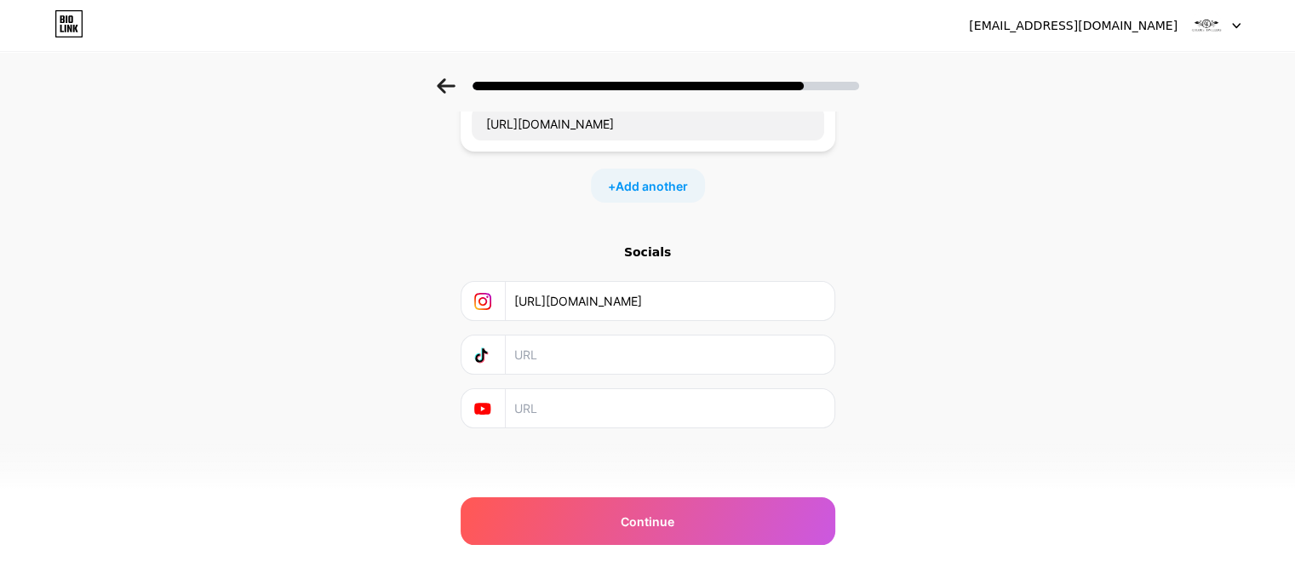
paste input "https://www.tiktok.com/@chloes.jewellers"
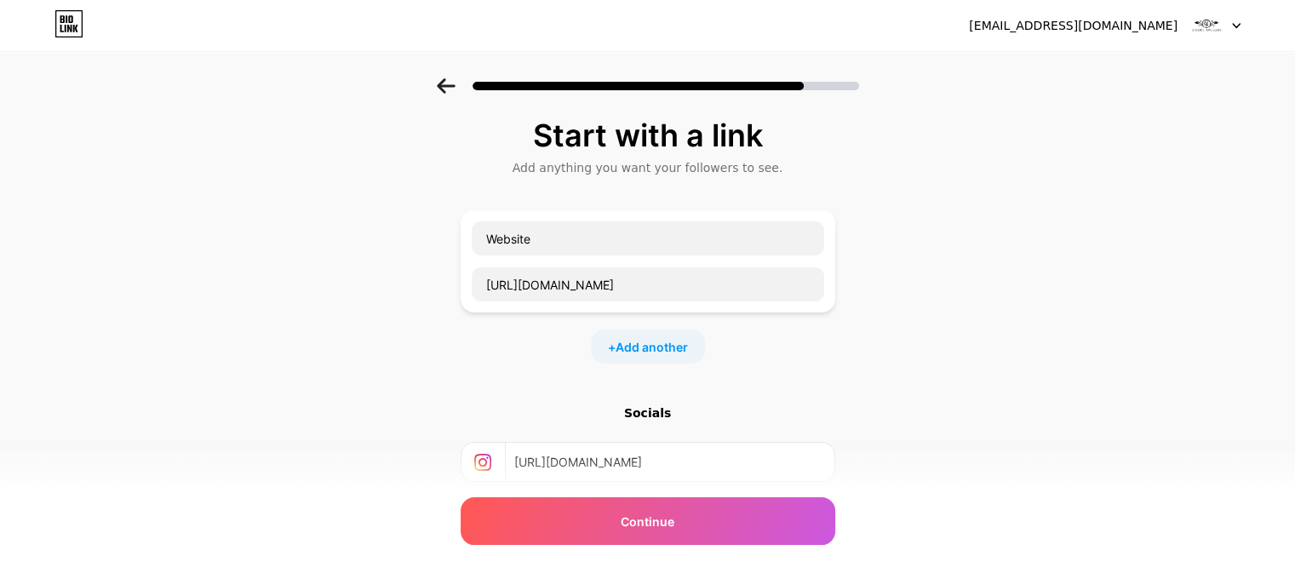
scroll to position [0, 0]
type input "https://www.tiktok.com/@chloes.jewellers"
click at [673, 341] on span "Add another" at bounding box center [652, 350] width 72 height 18
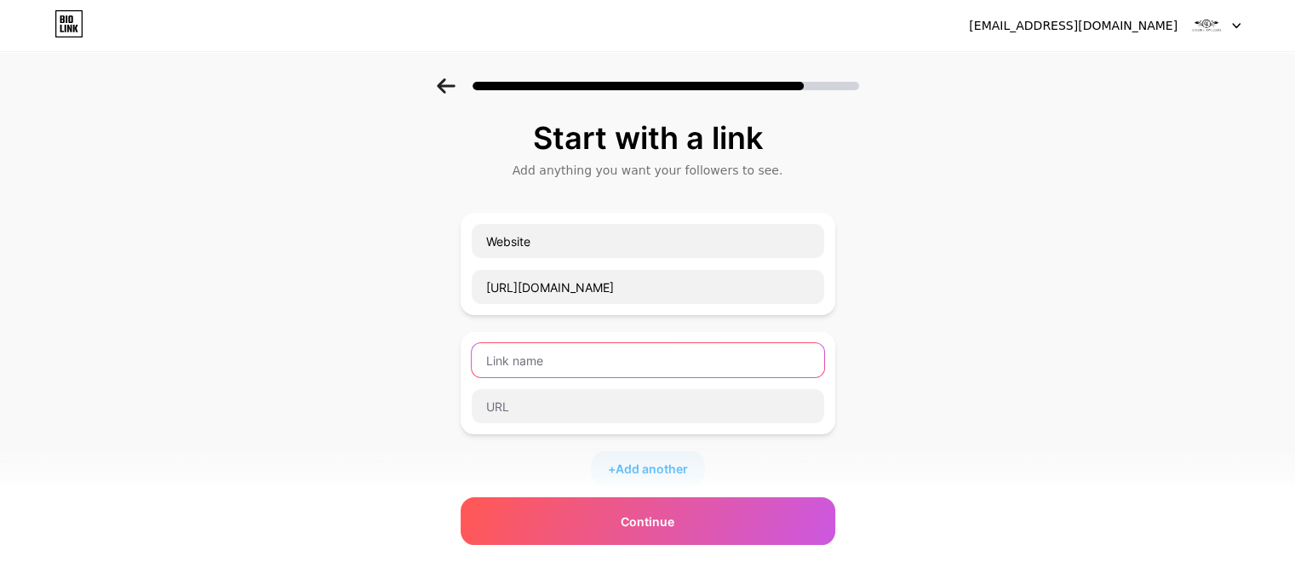
click at [671, 353] on input "text" at bounding box center [648, 360] width 353 height 34
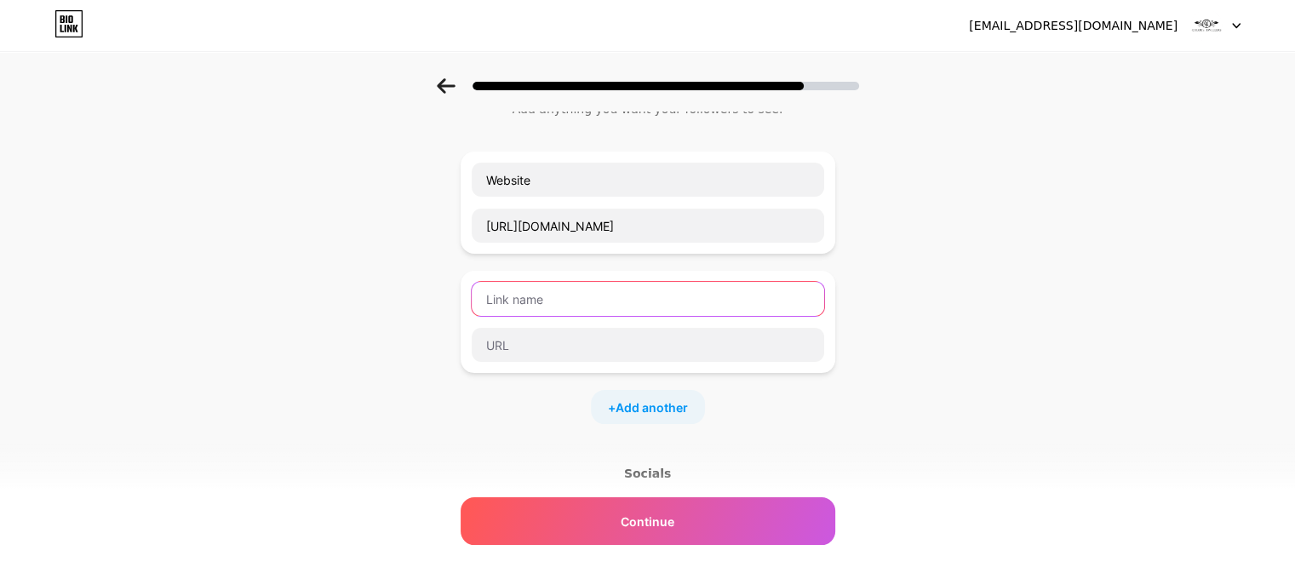
scroll to position [27, 0]
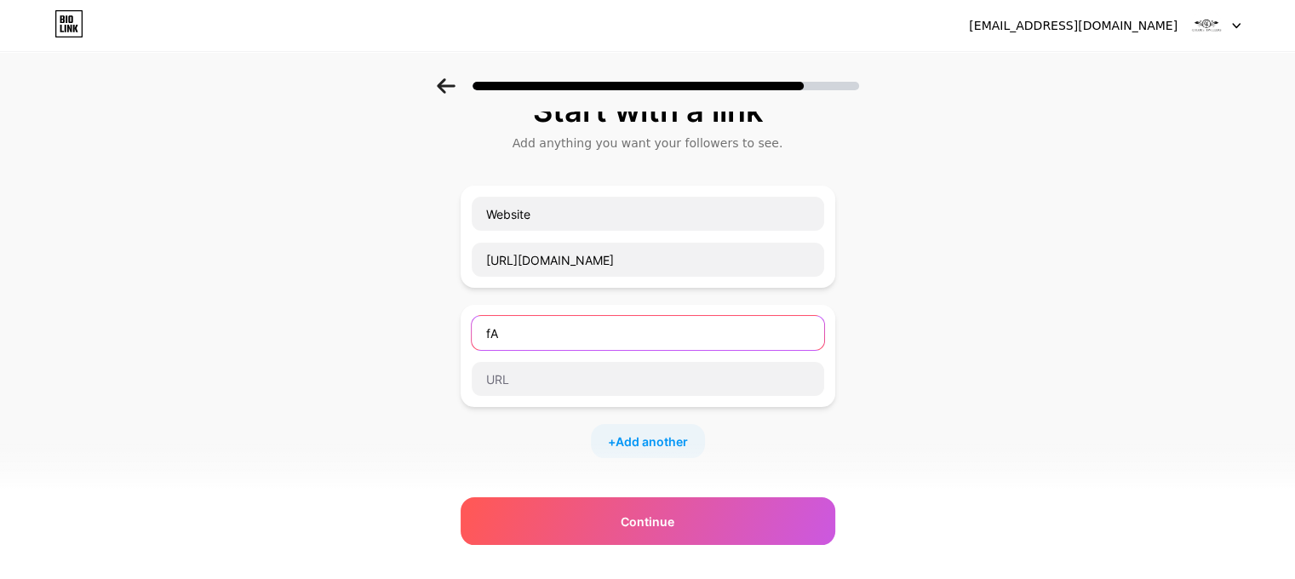
type input "f"
type input "Facebook"
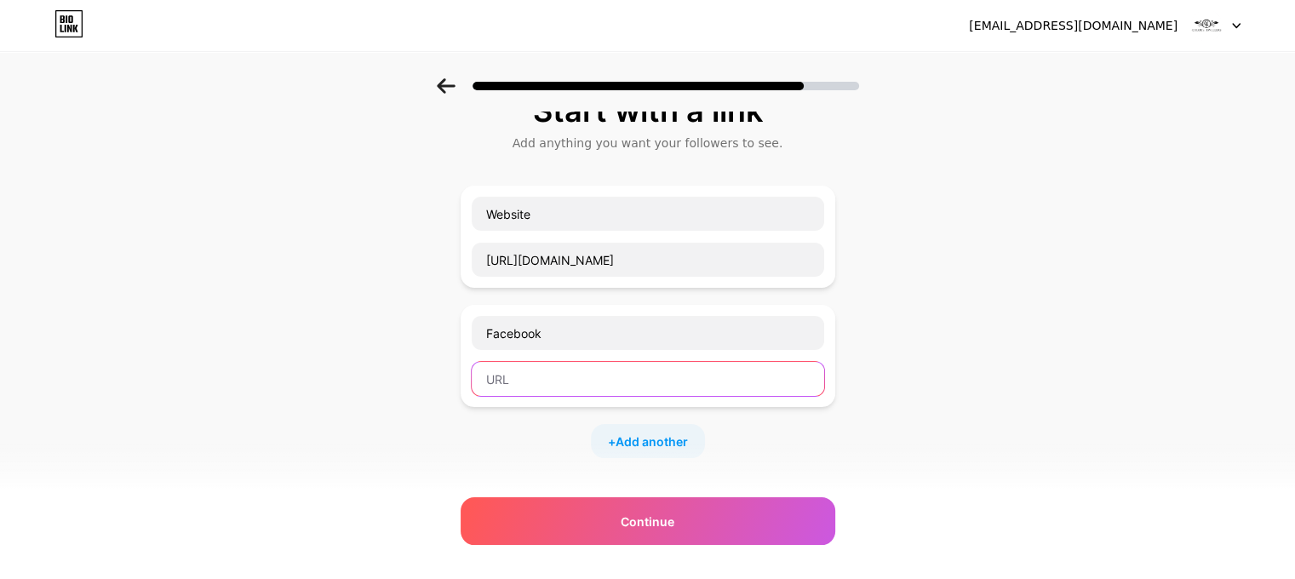
click at [605, 374] on input "text" at bounding box center [648, 379] width 353 height 34
paste input "https://www.facebook.com/ChloesJewellers1"
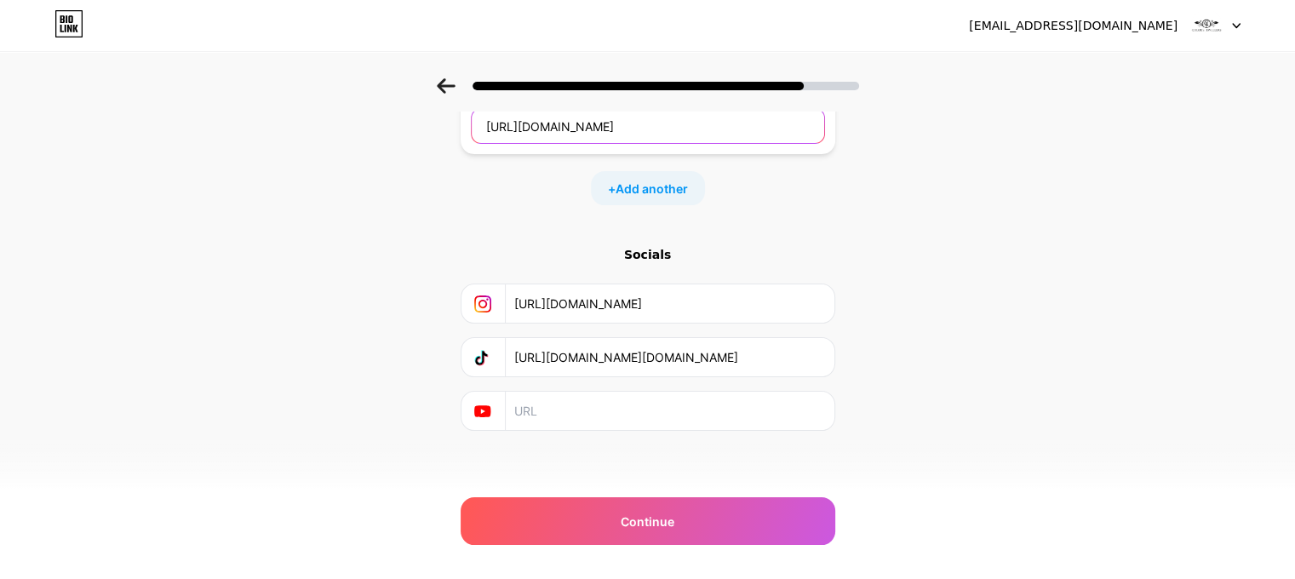
scroll to position [283, 0]
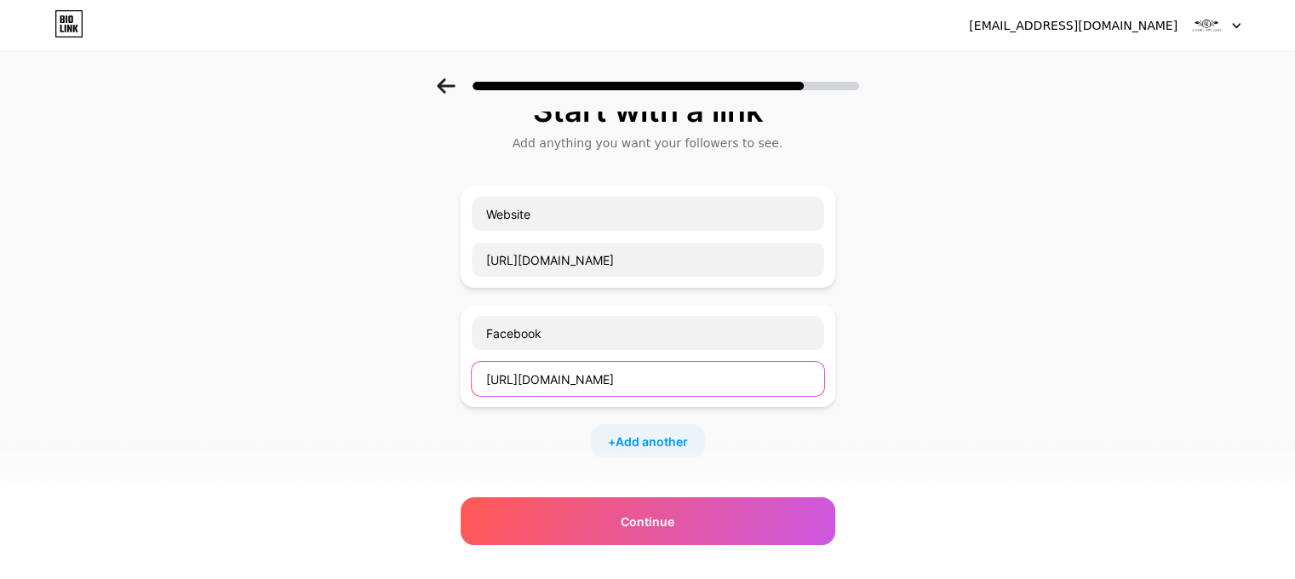
type input "https://www.facebook.com/ChloesJewellers1"
click at [636, 460] on div "Start with a link Add anything you want your followers to see. Website https://…" at bounding box center [648, 389] width 375 height 590
click at [637, 444] on span "Add another" at bounding box center [652, 442] width 72 height 18
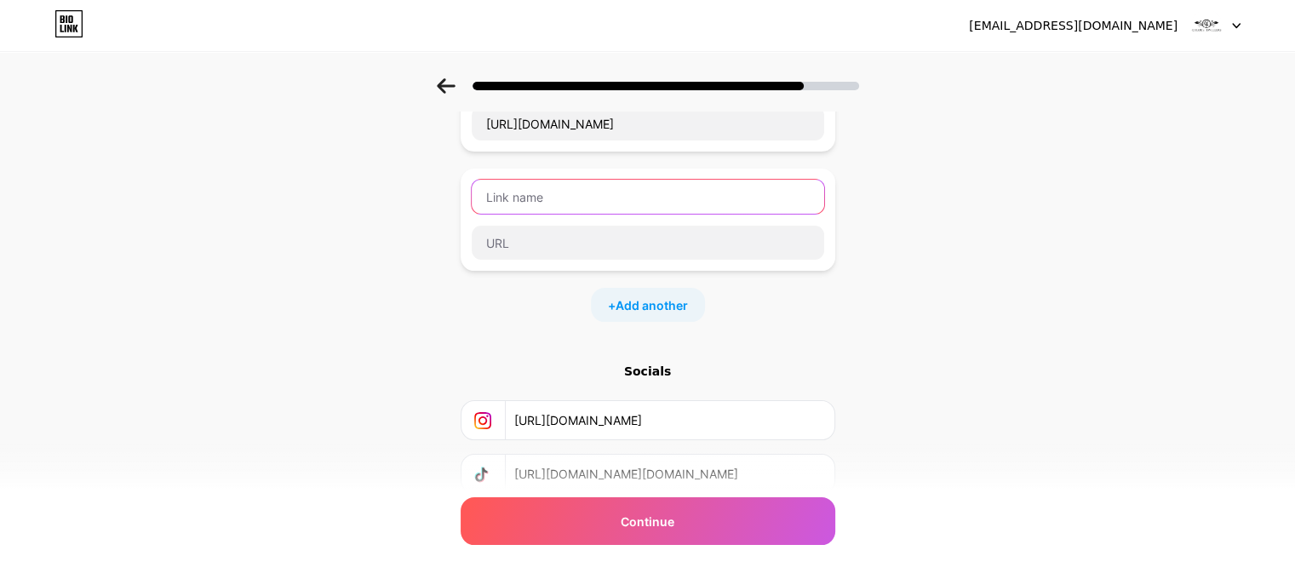
click at [562, 199] on input "text" at bounding box center [648, 197] width 353 height 34
type input "eBay"
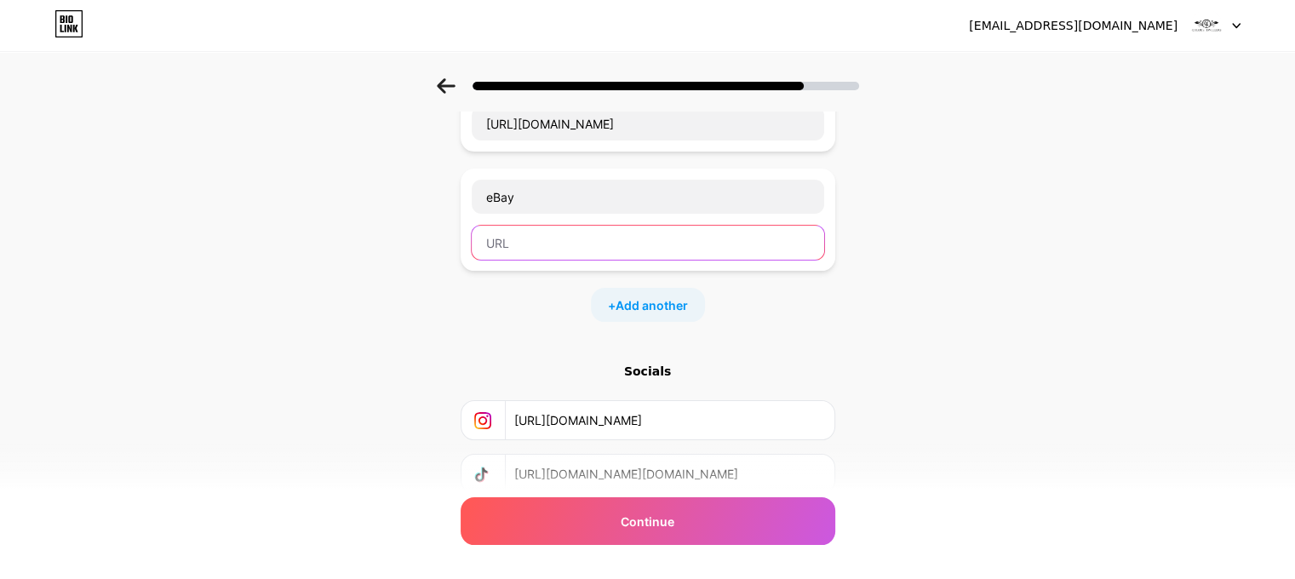
click at [523, 241] on input "text" at bounding box center [648, 243] width 353 height 34
paste input "https://www.ebay.co.uk/str/chloesjewellers"
type input "https://www.ebay.co.uk/str/chloesjewellers"
click at [995, 296] on div "Start with a link Add anything you want your followers to see. Website https://…" at bounding box center [647, 214] width 1295 height 837
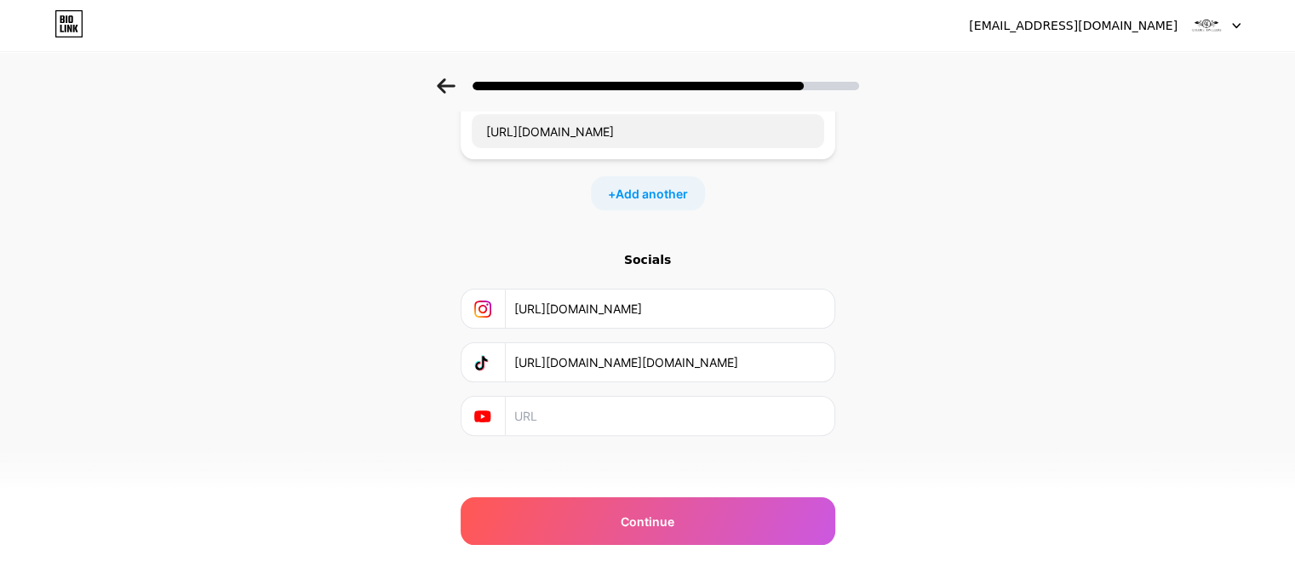
scroll to position [401, 0]
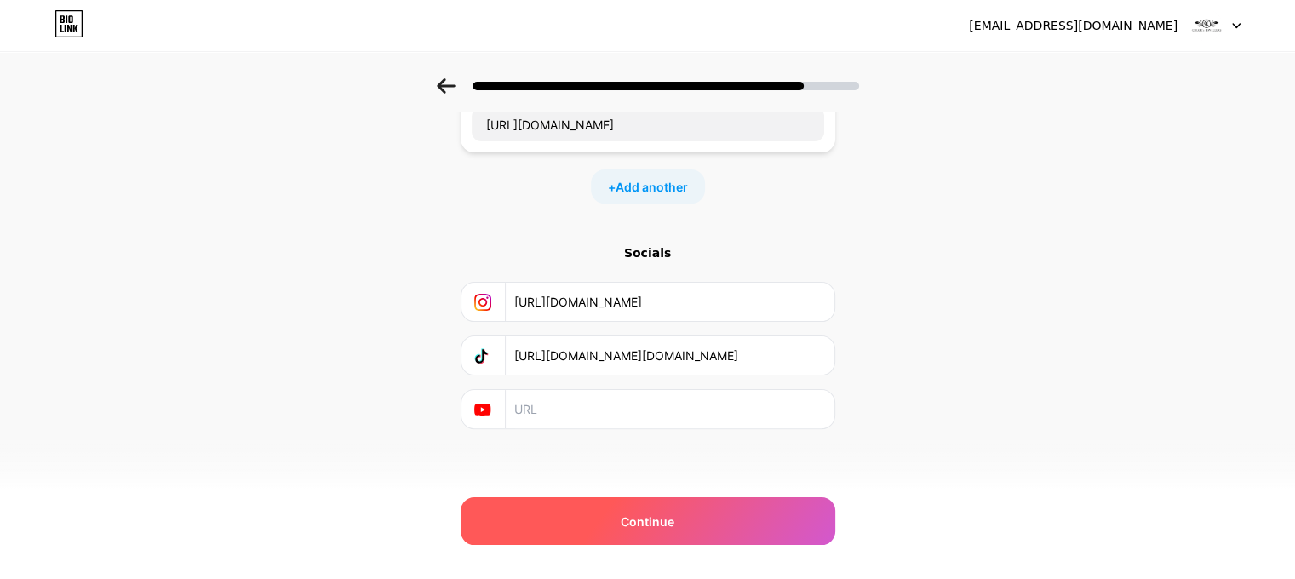
click at [627, 531] on div "Continue" at bounding box center [648, 521] width 375 height 48
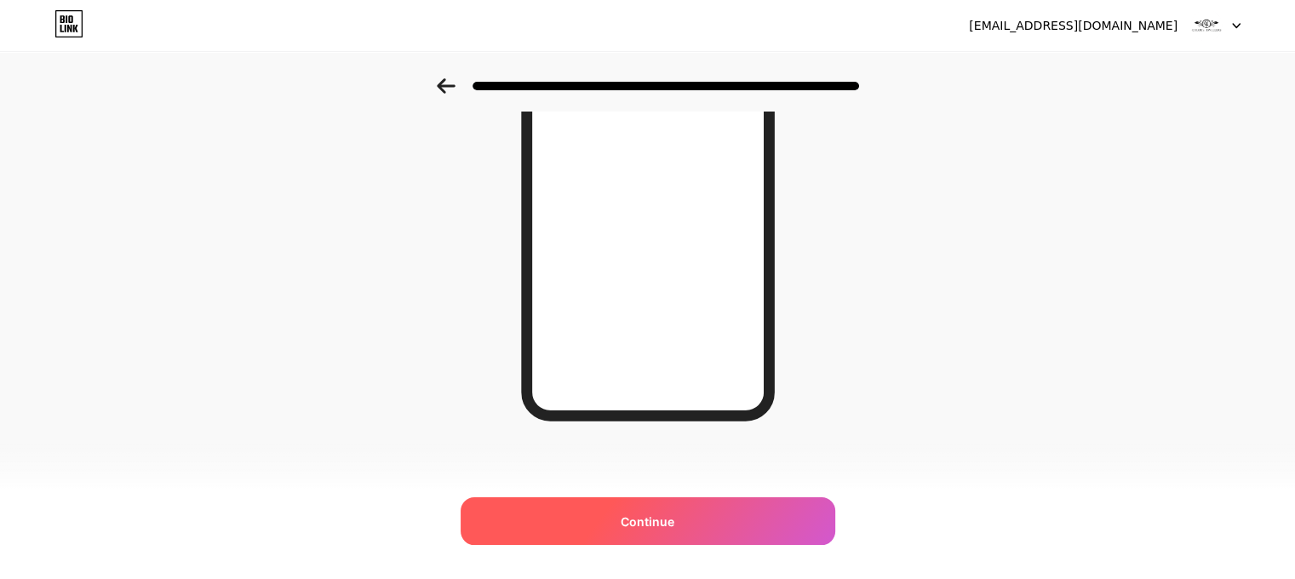
scroll to position [276, 0]
click at [720, 506] on div "Continue" at bounding box center [648, 521] width 375 height 48
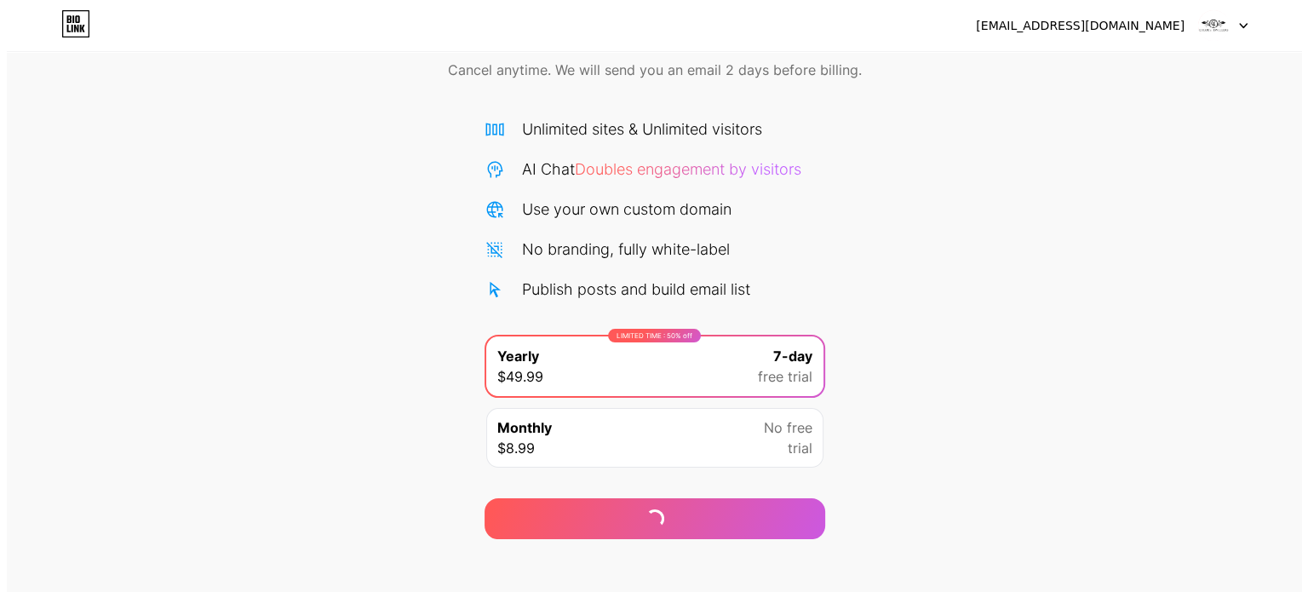
scroll to position [92, 0]
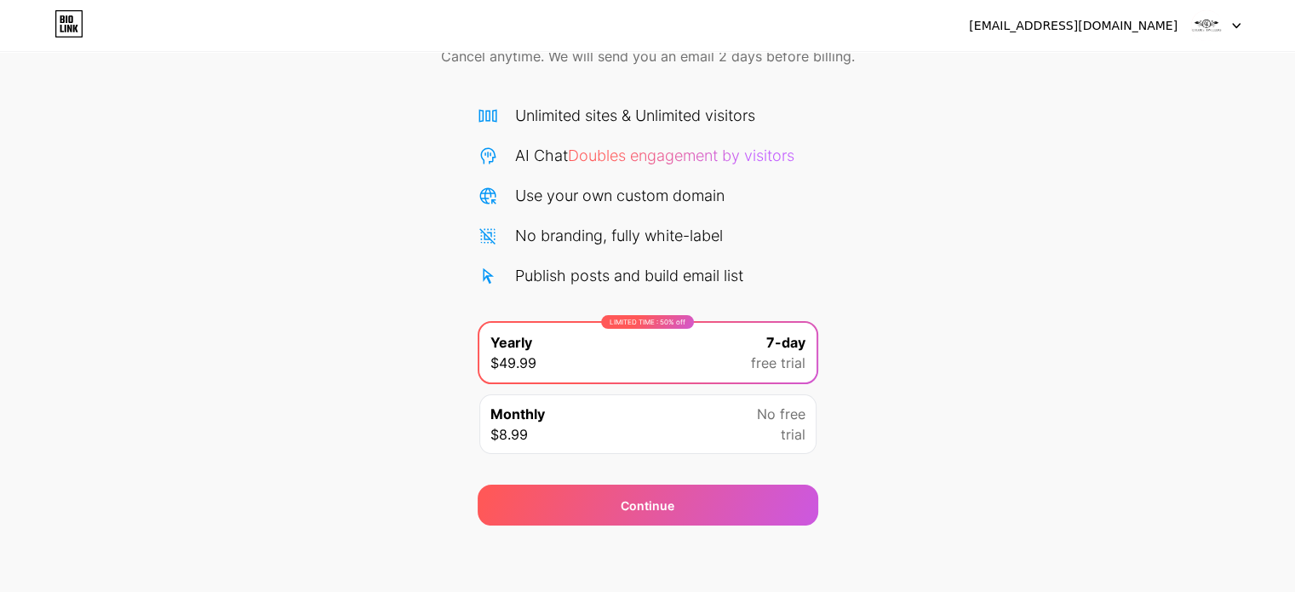
click at [680, 426] on div "Monthly $8.99 No free trial" at bounding box center [647, 424] width 337 height 60
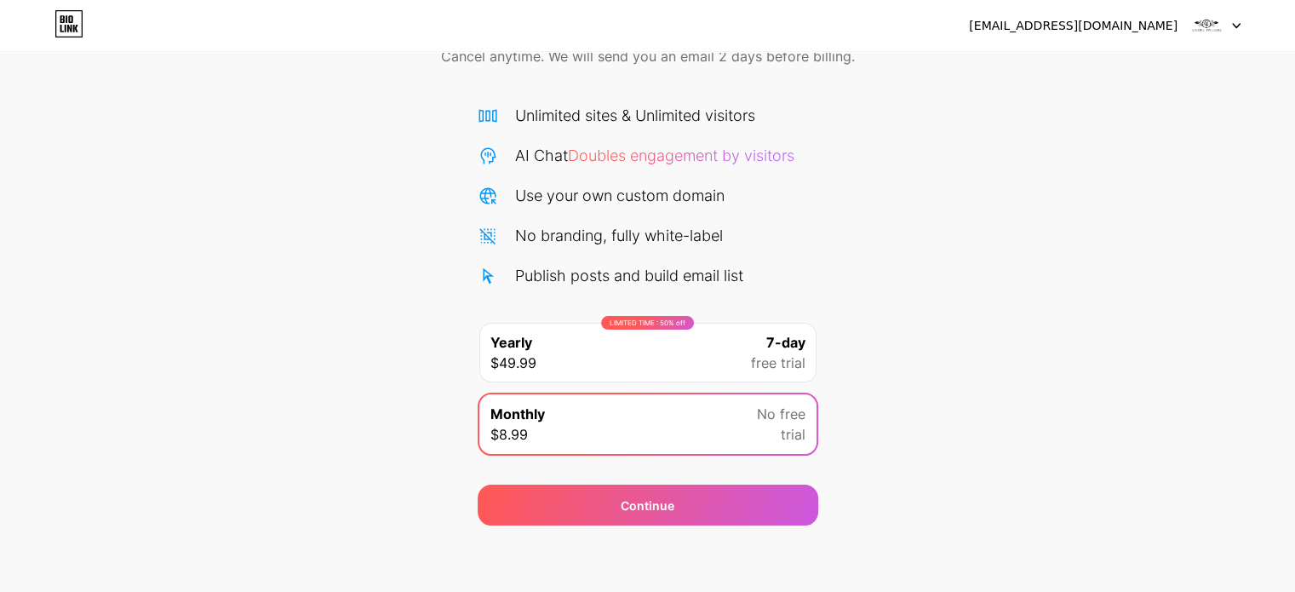
click at [720, 377] on div "LIMITED TIME : 50% off Yearly $49.99 7-day free trial" at bounding box center [647, 353] width 337 height 60
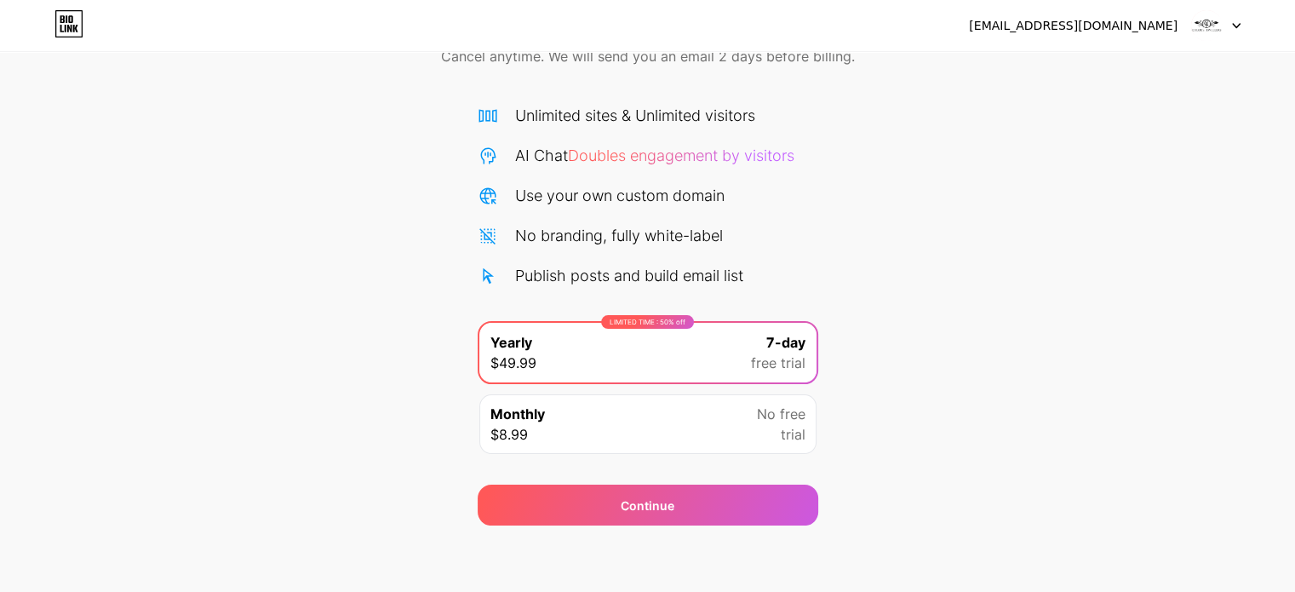
click at [715, 442] on div "Monthly $8.99 No free trial" at bounding box center [647, 424] width 337 height 60
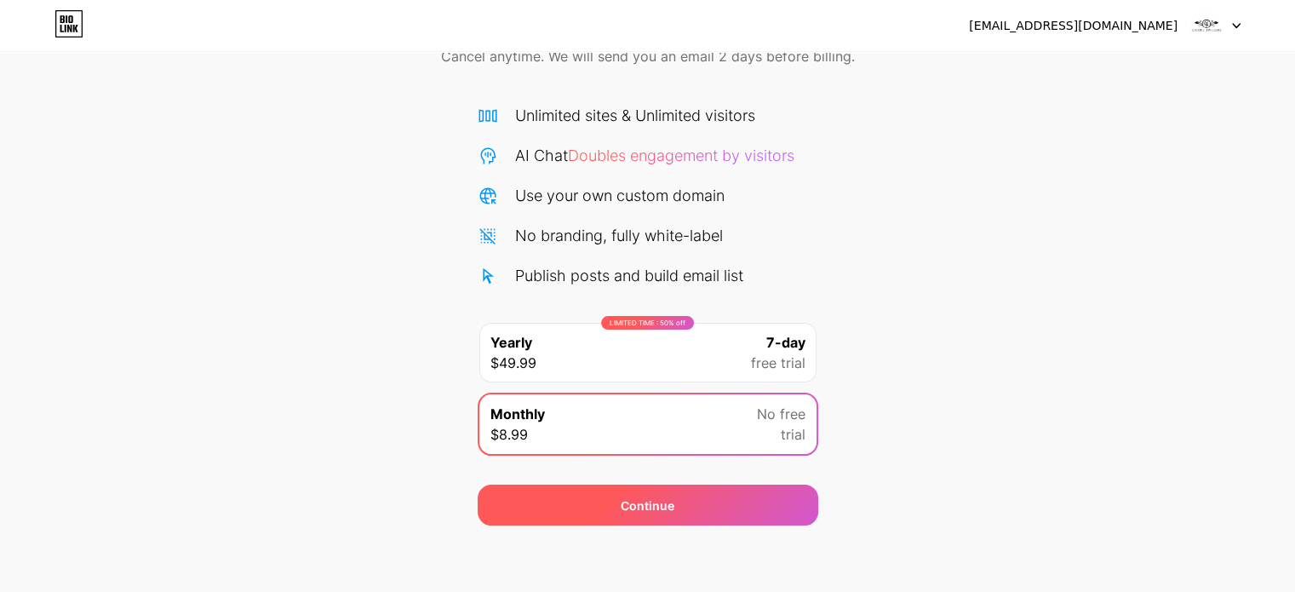
click at [688, 502] on div "Continue" at bounding box center [648, 505] width 341 height 41
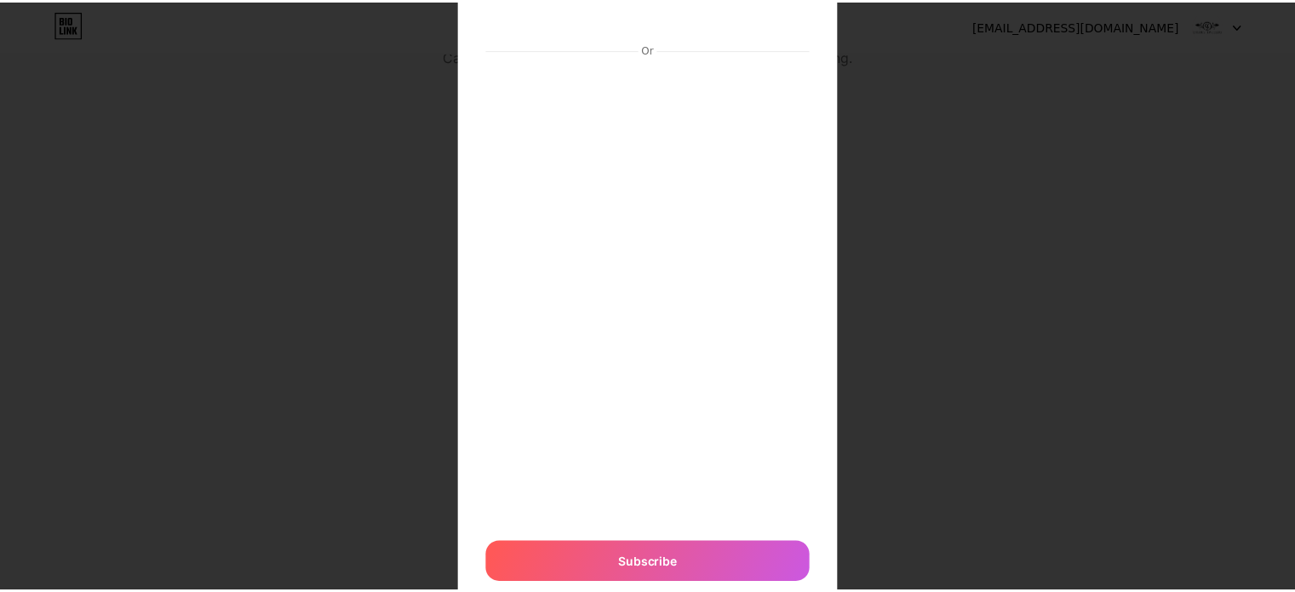
scroll to position [1, 0]
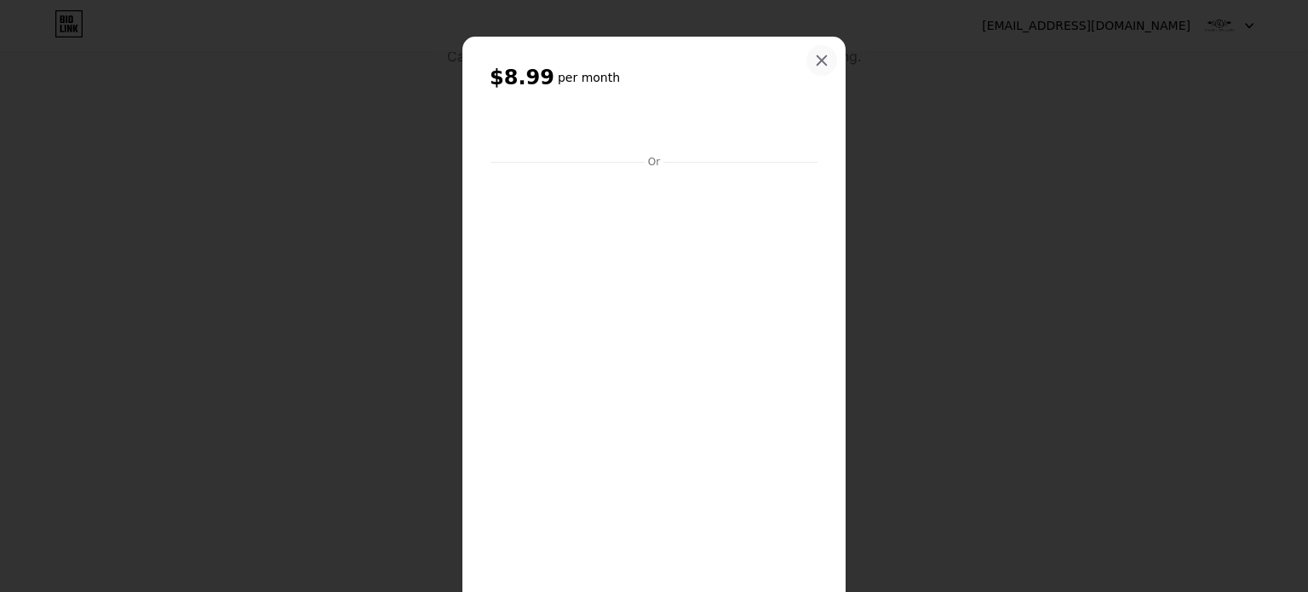
click at [817, 56] on icon at bounding box center [821, 60] width 9 height 9
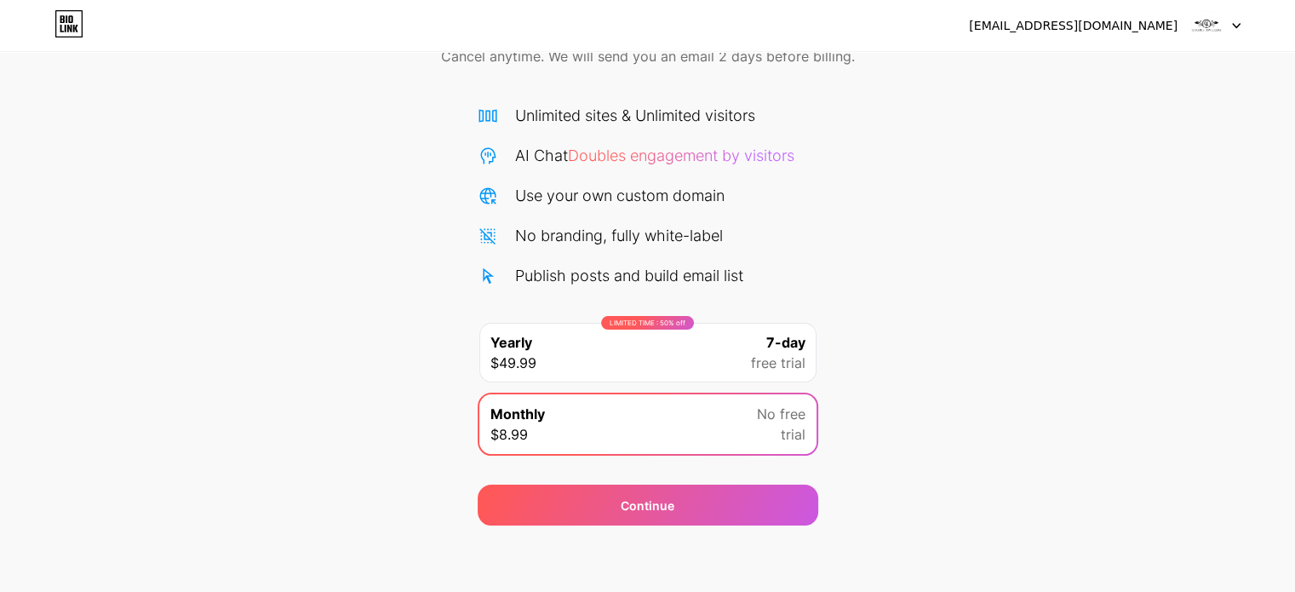
click at [1028, 196] on div "Start your 7 day free trial Cancel anytime. We will send you an email 2 days be…" at bounding box center [647, 255] width 1295 height 539
click at [702, 375] on div "LIMITED TIME : 50% off Yearly $49.99 7-day free trial" at bounding box center [647, 353] width 337 height 60
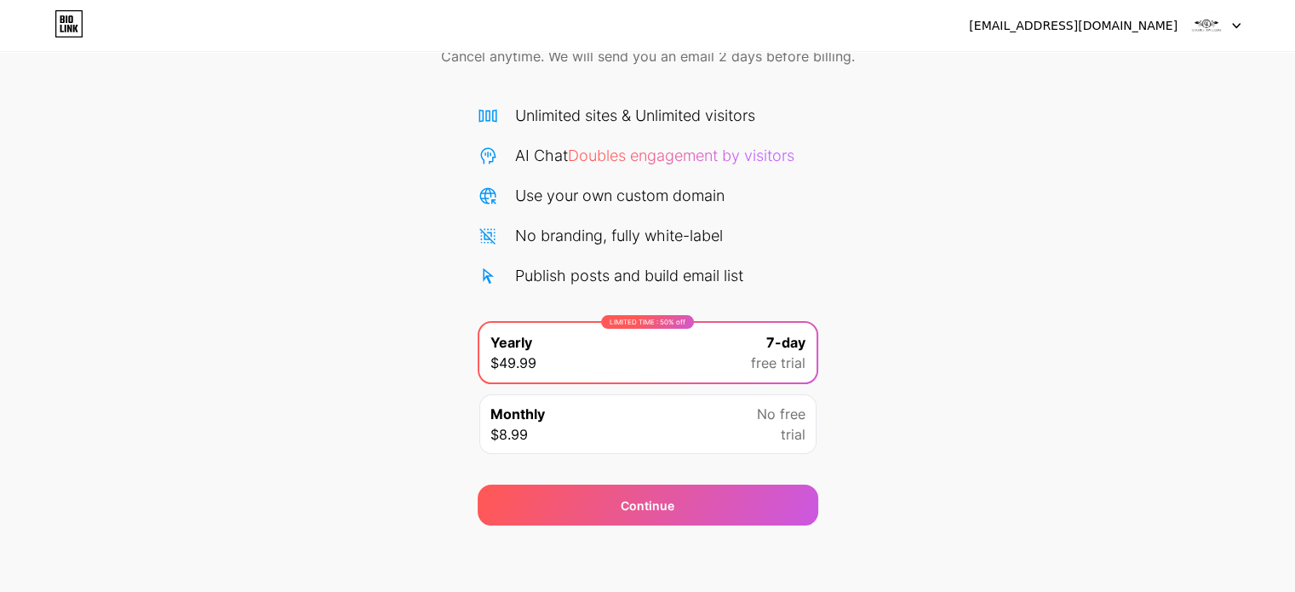
click at [695, 408] on div "Monthly $8.99 No free trial" at bounding box center [647, 424] width 337 height 60
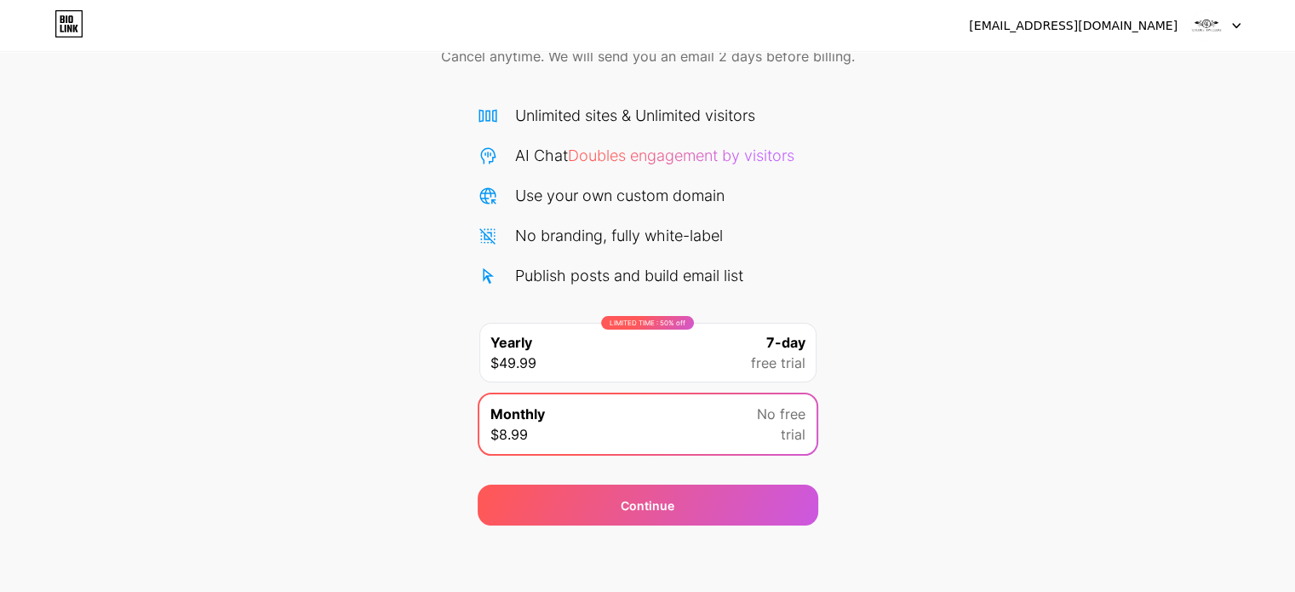
click at [720, 360] on div "LIMITED TIME : 50% off Yearly $49.99 7-day free trial" at bounding box center [647, 353] width 337 height 60
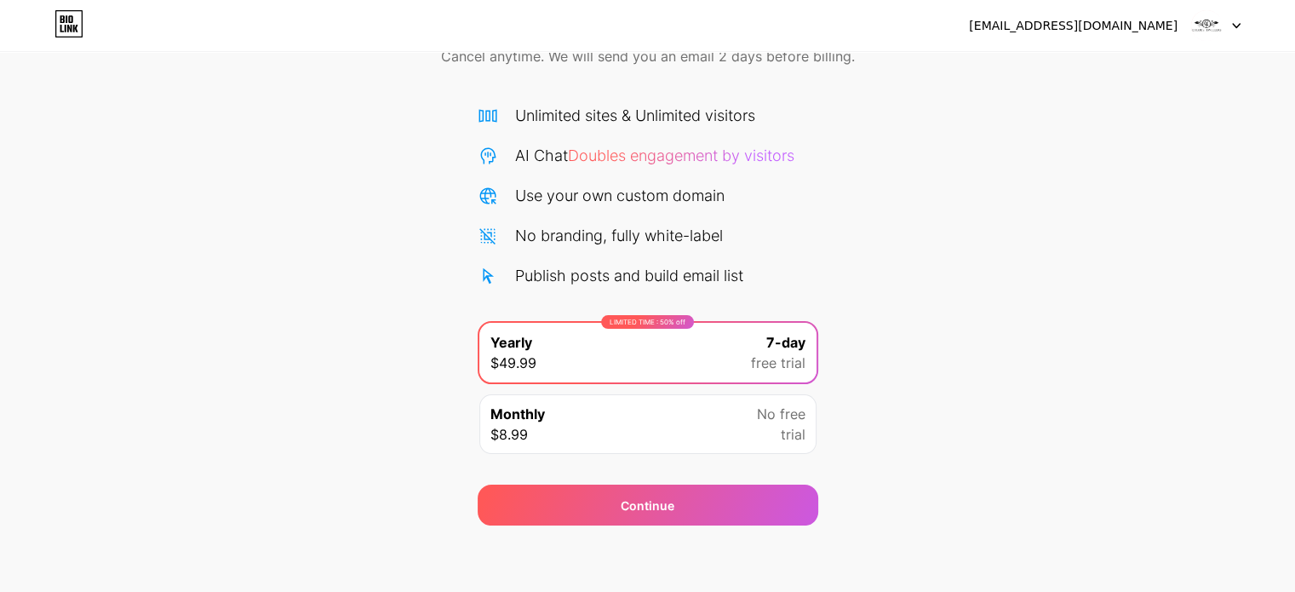
click at [923, 289] on div "Start your 7 day free trial Cancel anytime. We will send you an email 2 days be…" at bounding box center [647, 255] width 1295 height 539
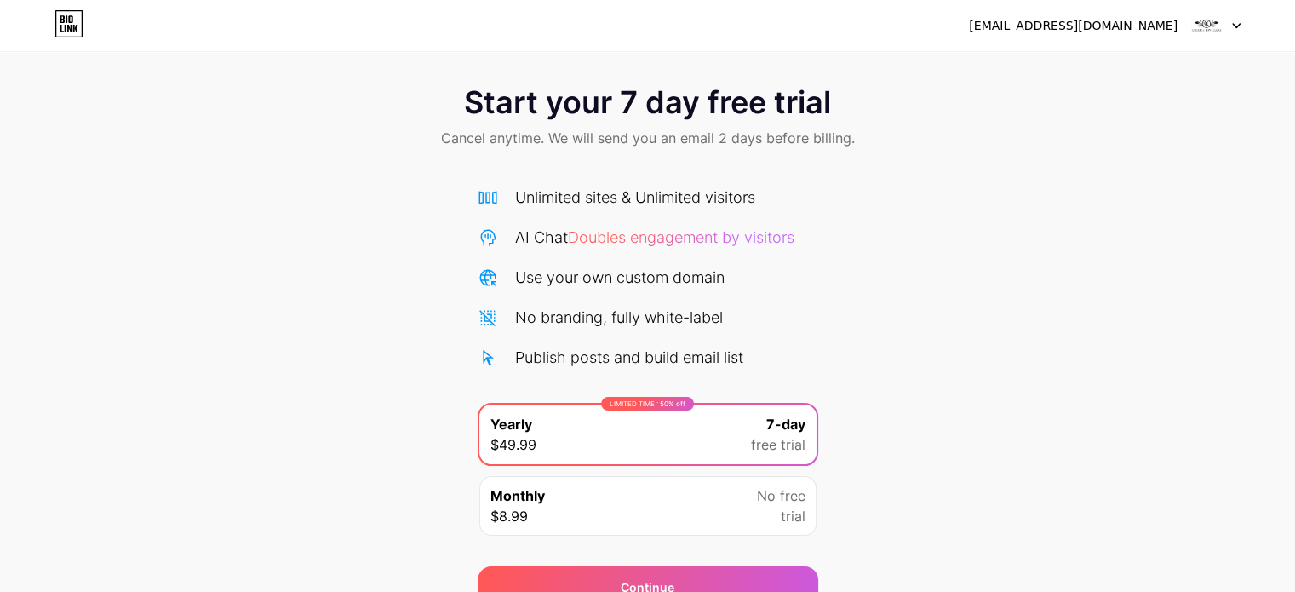
scroll to position [0, 0]
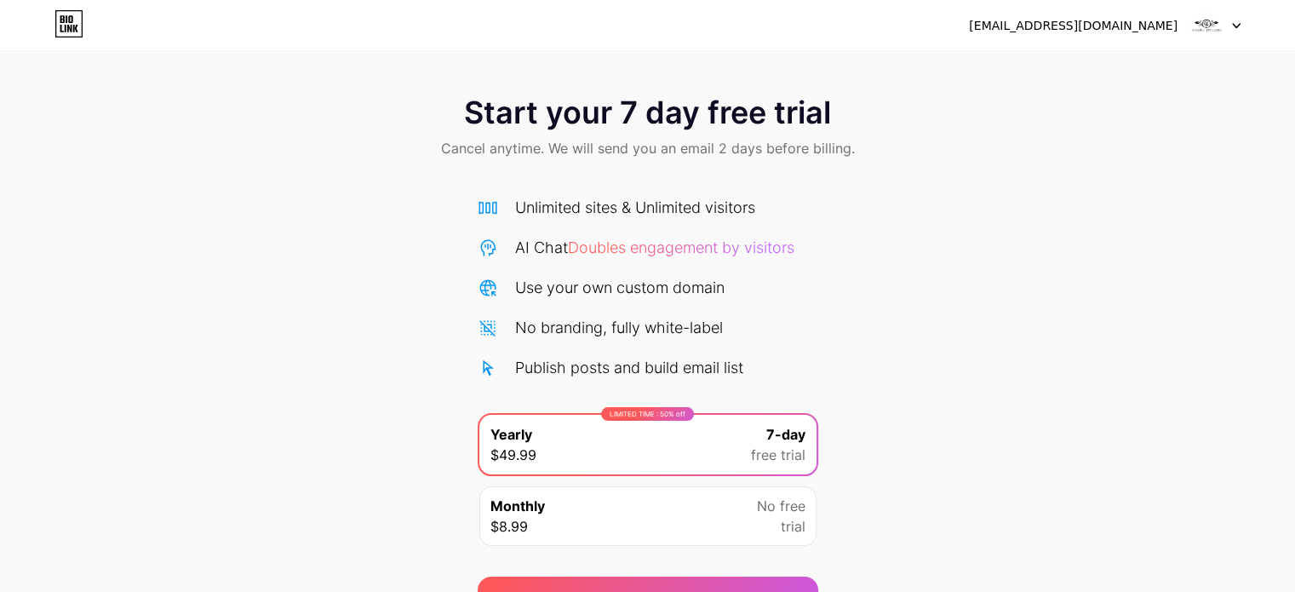
click at [1226, 32] on div at bounding box center [1215, 25] width 49 height 31
click at [1136, 65] on li "Logout" at bounding box center [1134, 70] width 211 height 46
